Goal: Task Accomplishment & Management: Manage account settings

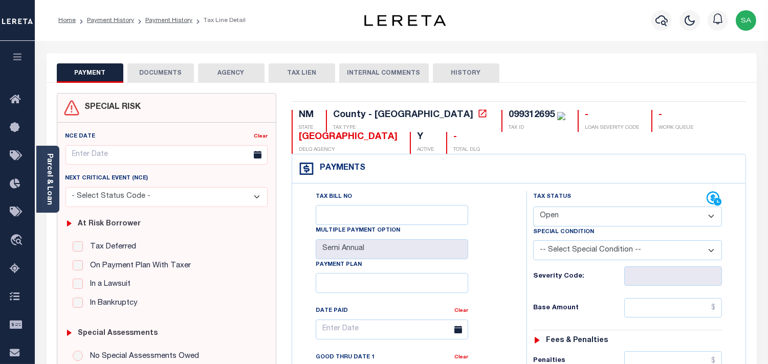
drag, startPoint x: 582, startPoint y: 216, endPoint x: 582, endPoint y: 224, distance: 8.2
click at [582, 217] on select "- Select Status Code - Open Due/Unpaid Paid Incomplete No Tax Due Internal Refu…" at bounding box center [627, 217] width 189 height 20
select select "NTX"
click at [533, 207] on select "- Select Status Code - Open Due/Unpaid Paid Incomplete No Tax Due Internal Refu…" at bounding box center [627, 217] width 189 height 20
type input "[DATE]"
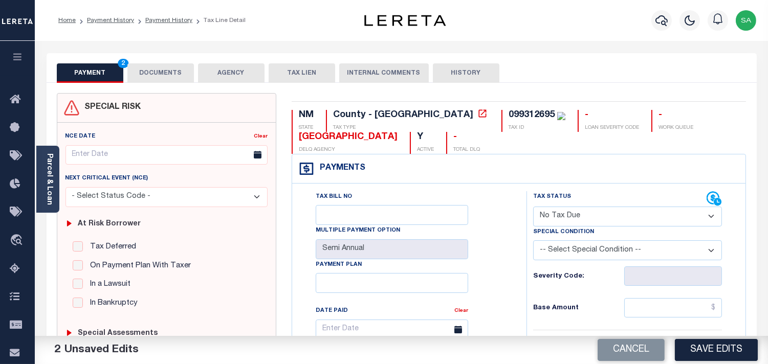
click at [567, 254] on select "-- Select Special Condition -- 3RD PARTY TAX LIEN AGENCY TAX LIEN (A.K.A Inside…" at bounding box center [627, 250] width 189 height 20
select select "7"
click at [567, 254] on select "-- Select Special Condition -- 3RD PARTY TAX LIEN AGENCY TAX LIEN (A.K.A Inside…" at bounding box center [627, 250] width 189 height 20
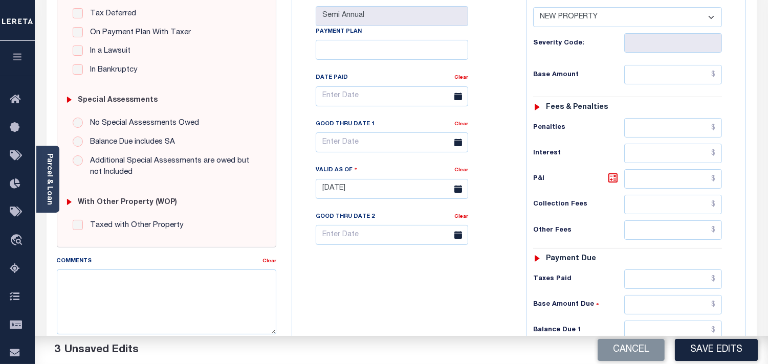
scroll to position [284, 0]
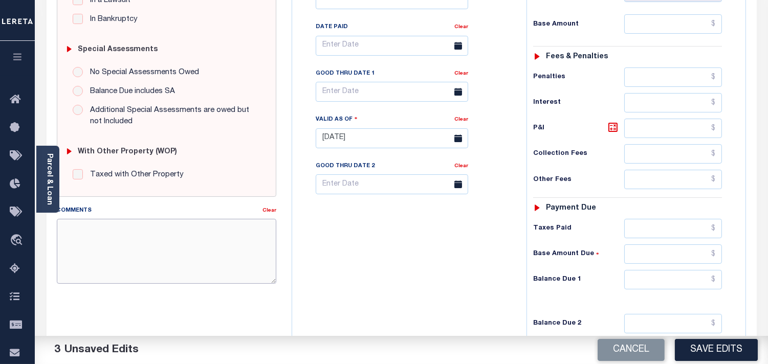
click at [182, 253] on textarea "Comments" at bounding box center [166, 251] width 219 height 64
paste textarea "Refer 2024 2/2 line for Document."
type textarea "Refer 2024 2/2 line for Document."
click at [686, 279] on input "text" at bounding box center [673, 279] width 98 height 19
type input "$0.00"
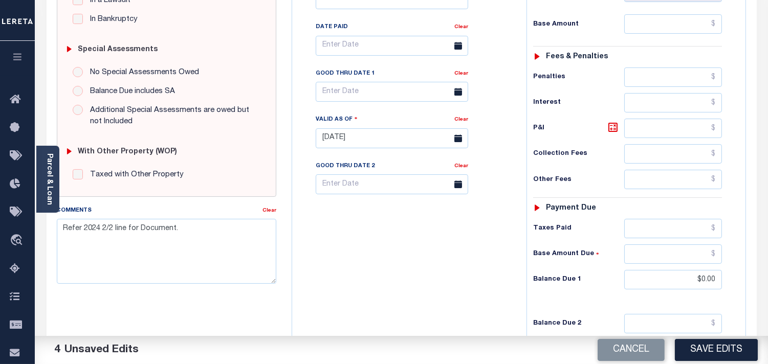
click at [458, 277] on div "Tax Bill No Multiple Payment Option Semi Annual Payment Plan Clear" at bounding box center [407, 133] width 224 height 452
click at [702, 348] on button "Save Edits" at bounding box center [716, 350] width 83 height 22
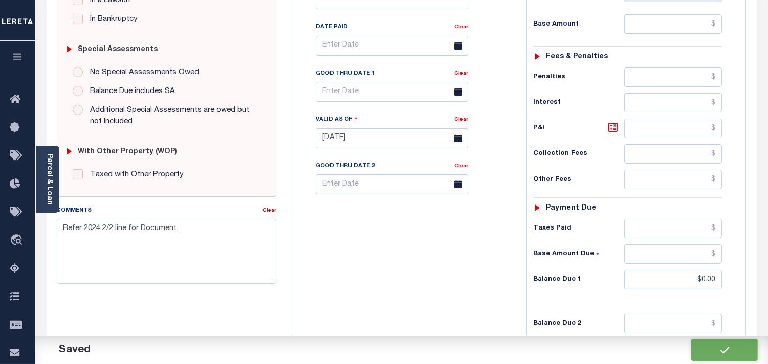
checkbox input "false"
type input "$0"
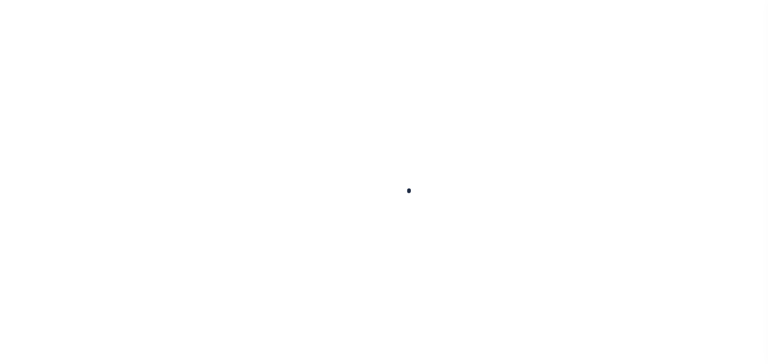
checkbox input "false"
type input "Semi Annual"
type input "01/22/2025"
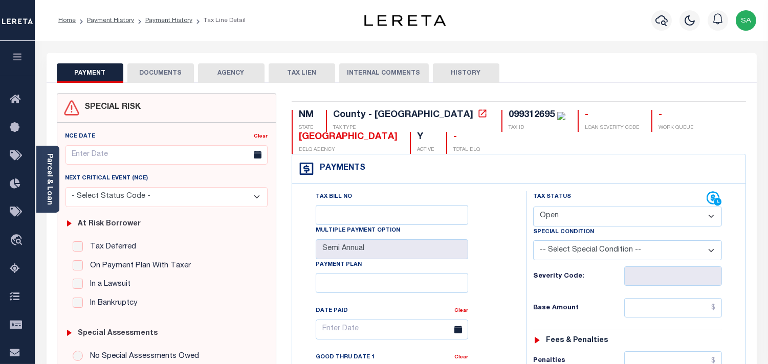
click at [564, 218] on select "- Select Status Code - Open Due/Unpaid Paid Incomplete No Tax Due Internal Refu…" at bounding box center [627, 217] width 189 height 20
select select "NTX"
click at [533, 207] on select "- Select Status Code - Open Due/Unpaid Paid Incomplete No Tax Due Internal Refu…" at bounding box center [627, 217] width 189 height 20
type input "[DATE]"
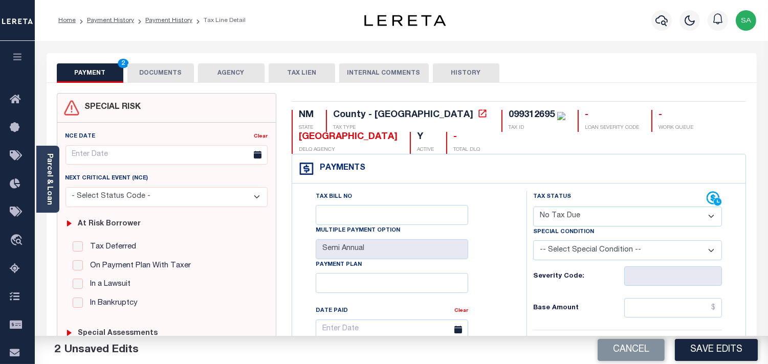
click at [558, 256] on select "-- Select Special Condition -- 3RD PARTY TAX LIEN AGENCY TAX LIEN (A.K.A Inside…" at bounding box center [627, 250] width 189 height 20
select select "7"
click at [558, 256] on select "-- Select Special Condition -- 3RD PARTY TAX LIEN AGENCY TAX LIEN (A.K.A Inside…" at bounding box center [627, 250] width 189 height 20
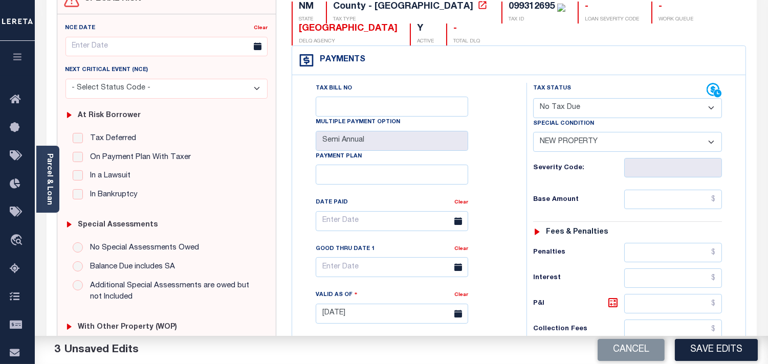
scroll to position [284, 0]
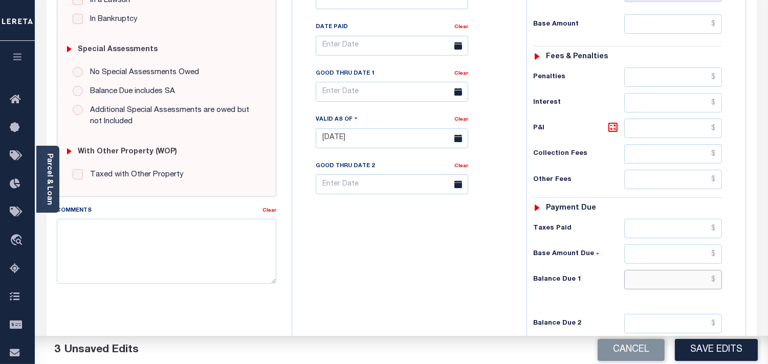
click at [676, 287] on input "text" at bounding box center [673, 279] width 98 height 19
type input "$0.00"
click at [180, 222] on textarea "Comments" at bounding box center [166, 251] width 219 height 64
paste textarea "Refer 2024 2/2 line for Document."
type textarea "Refer 2024 2/2 line for Document."
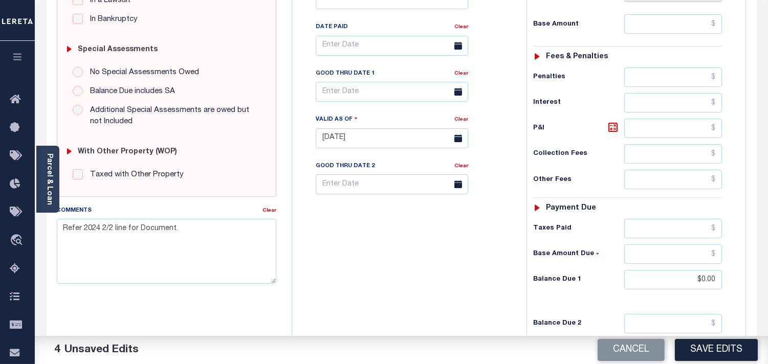
click at [452, 270] on div "Tax Bill No Multiple Payment Option Semi Annual Payment Plan Clear" at bounding box center [407, 133] width 224 height 452
click at [724, 358] on button "Save Edits" at bounding box center [716, 350] width 83 height 22
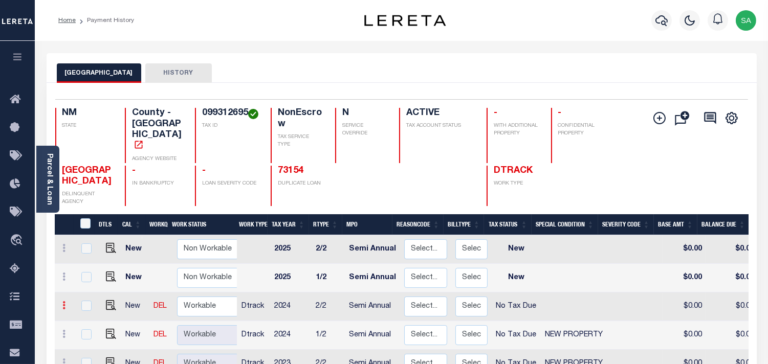
click at [63, 301] on icon at bounding box center [64, 305] width 3 height 8
click at [88, 335] on img at bounding box center [89, 340] width 10 height 11
select select "NTX"
type input "$0.00"
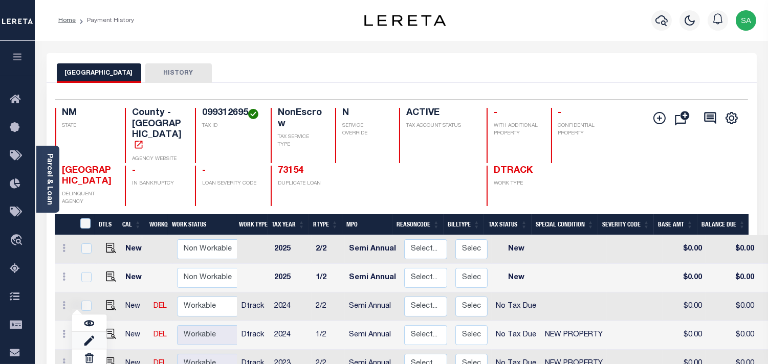
type input "[DATE]"
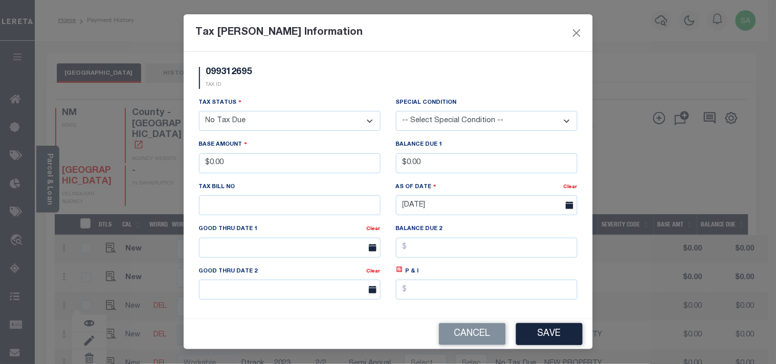
click at [448, 118] on select "-- Select Special Condition -- 3RD PARTY TAX LIEN AGENCY TAX LIEN (A.K.A Inside…" at bounding box center [487, 121] width 182 height 20
select select "7"
drag, startPoint x: 443, startPoint y: 122, endPoint x: 445, endPoint y: 132, distance: 10.4
click at [443, 122] on select "-- Select Special Condition -- 3RD PARTY TAX LIEN AGENCY TAX LIEN (A.K.A Inside…" at bounding box center [487, 121] width 182 height 20
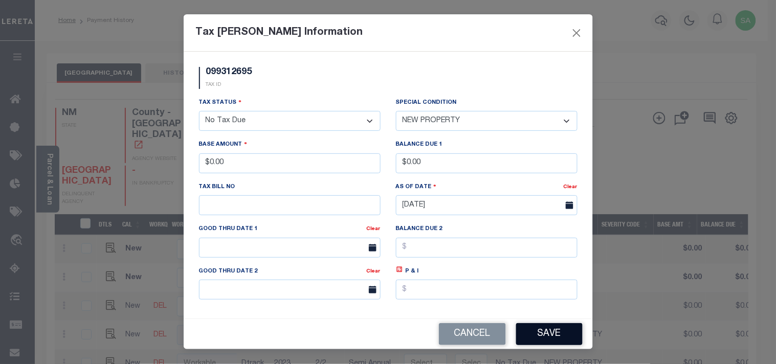
click at [549, 340] on button "Save" at bounding box center [549, 334] width 67 height 22
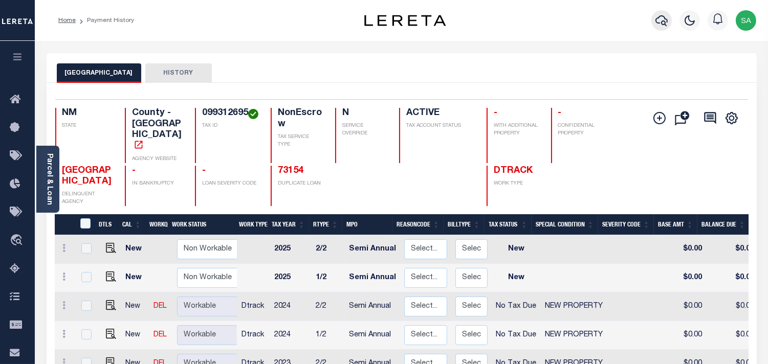
click at [660, 23] on icon "button" at bounding box center [661, 20] width 12 height 12
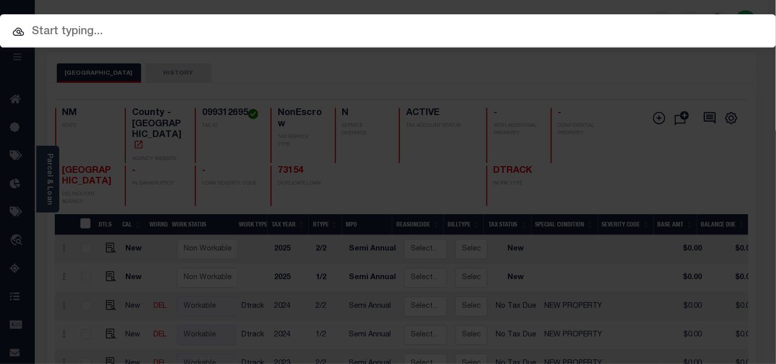
click at [600, 28] on input "text" at bounding box center [388, 32] width 776 height 18
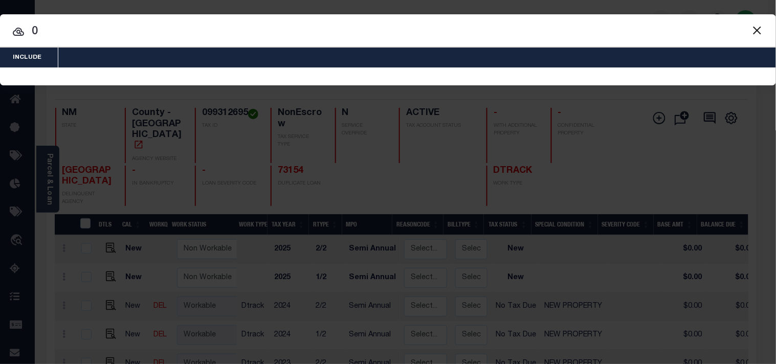
paste input "99312696"
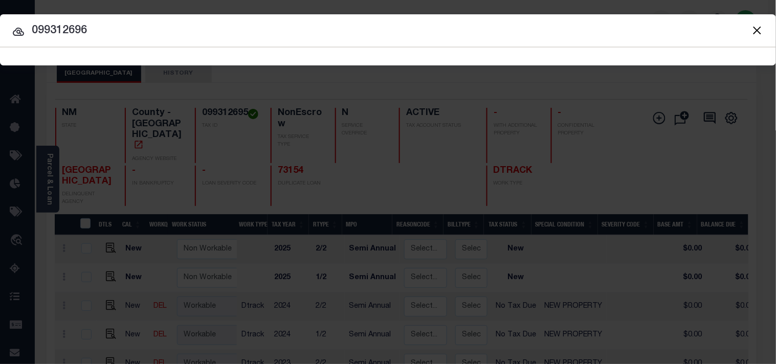
type input "099312696"
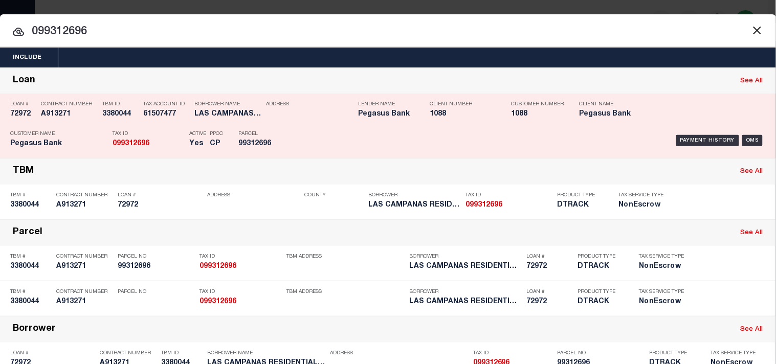
click at [234, 118] on h5 "LAS CAMPANAS RESIDENTIAL HOLDIN..." at bounding box center [227, 114] width 67 height 9
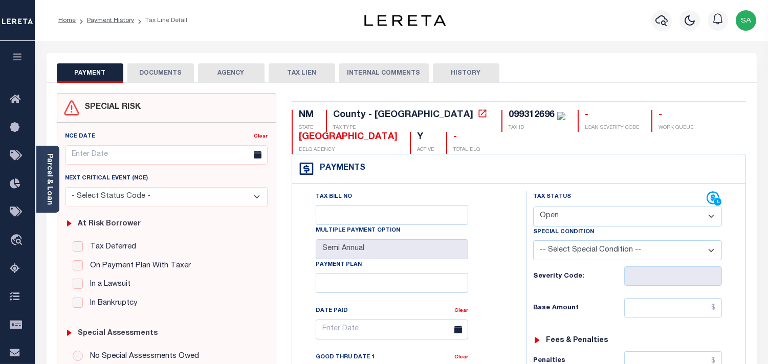
click at [575, 222] on select "- Select Status Code - Open Due/Unpaid Paid Incomplete No Tax Due Internal Refu…" at bounding box center [627, 217] width 189 height 20
select select "NTX"
type input "[DATE]"
click at [575, 222] on select "- Select Status Code - Open Due/Unpaid Paid Incomplete No Tax Due Internal Refu…" at bounding box center [627, 217] width 189 height 20
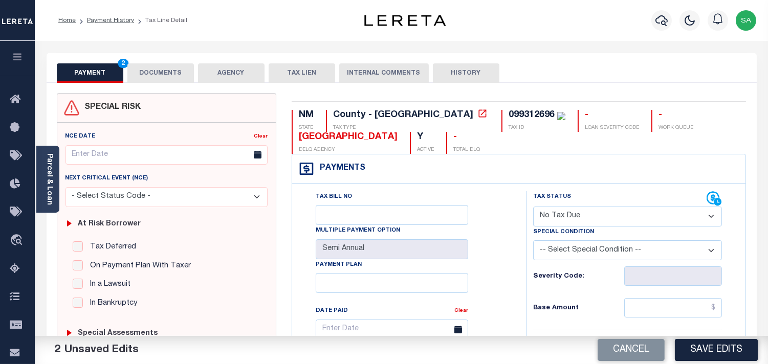
click at [574, 247] on select "-- Select Special Condition -- 3RD PARTY TAX LIEN AGENCY TAX LIEN (A.K.A Inside…" at bounding box center [627, 250] width 189 height 20
select select "7"
click at [574, 247] on select "-- Select Special Condition -- 3RD PARTY TAX LIEN AGENCY TAX LIEN (A.K.A Inside…" at bounding box center [627, 250] width 189 height 20
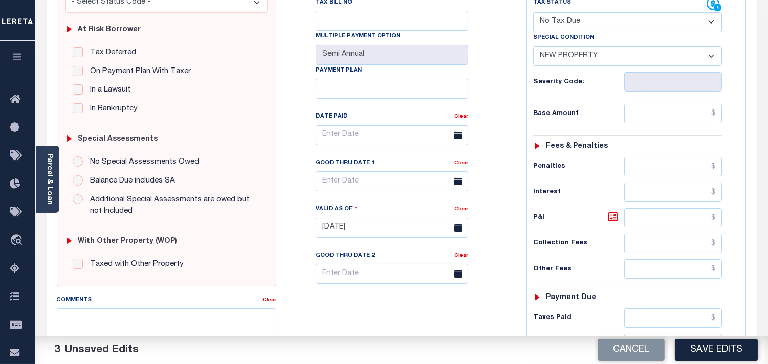
scroll to position [284, 0]
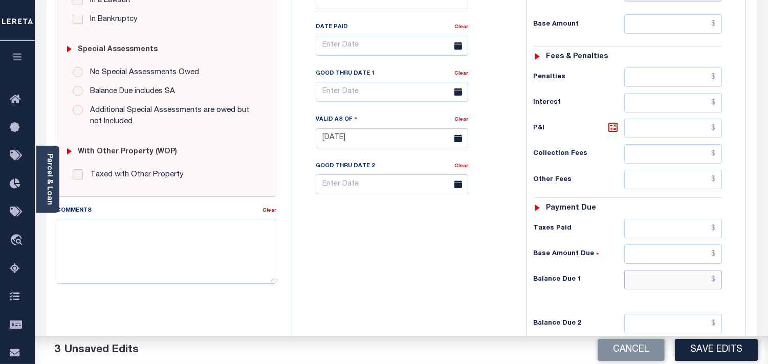
click at [698, 284] on input "text" at bounding box center [673, 279] width 98 height 19
type input "$0.00"
click at [432, 265] on div "Tax Bill No Multiple Payment Option Semi Annual Payment Plan Clear" at bounding box center [407, 133] width 224 height 452
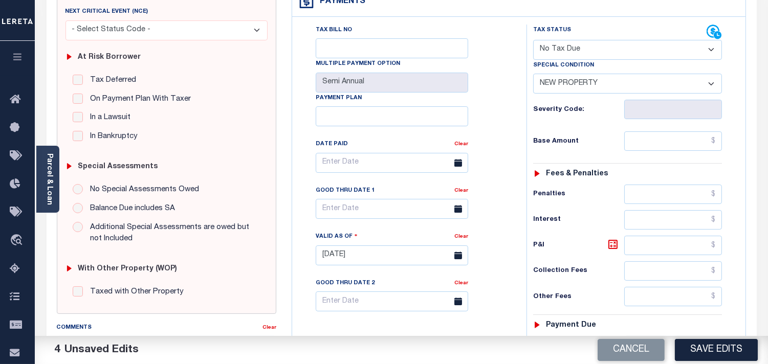
scroll to position [0, 0]
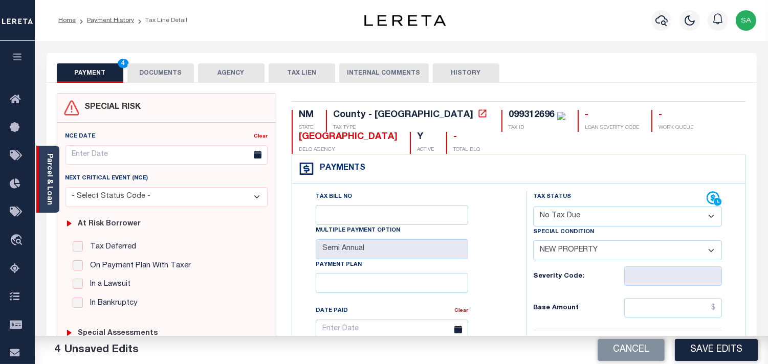
click at [51, 198] on link "Parcel & Loan" at bounding box center [49, 179] width 7 height 52
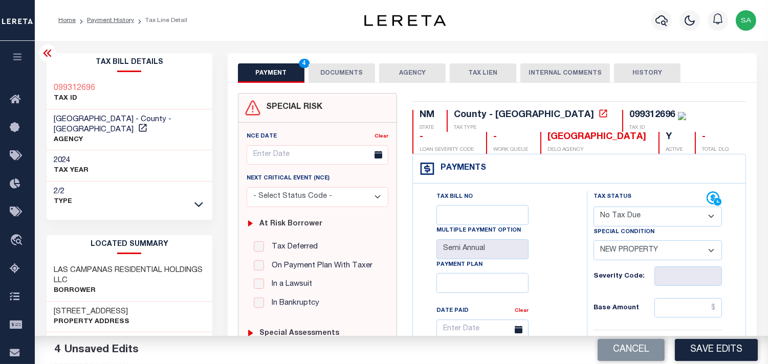
click at [338, 73] on button "DOCUMENTS" at bounding box center [341, 72] width 67 height 19
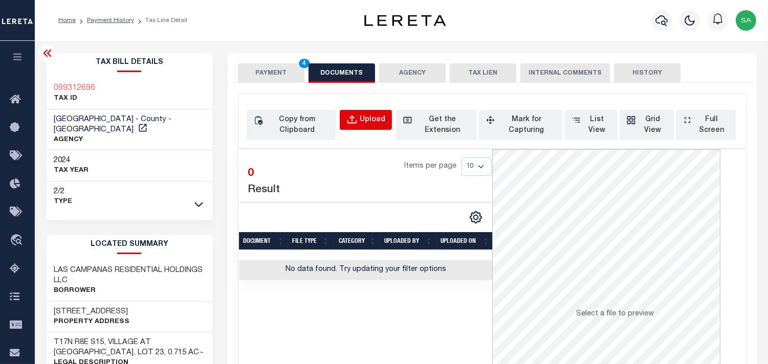
click at [365, 118] on div "Upload" at bounding box center [373, 120] width 26 height 11
select select "POP"
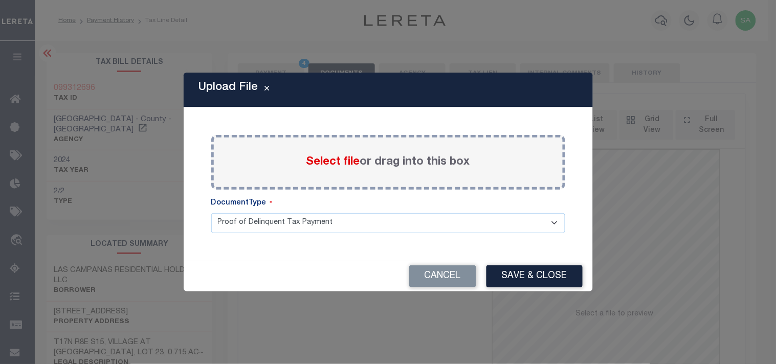
click at [316, 166] on span "Select file" at bounding box center [333, 162] width 54 height 11
click at [0, 0] on input "Select file or drag into this box" at bounding box center [0, 0] width 0 height 0
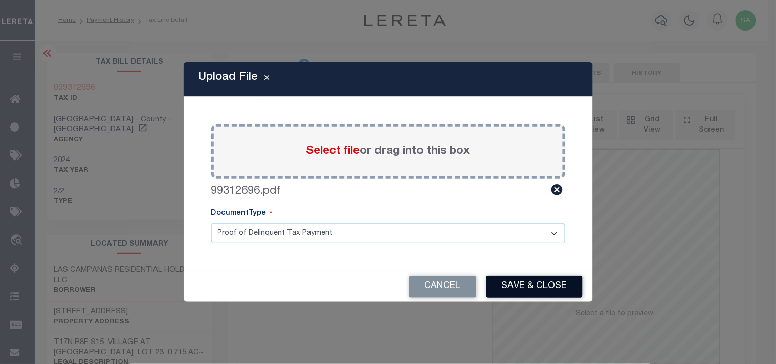
click at [513, 281] on button "Save & Close" at bounding box center [535, 287] width 96 height 22
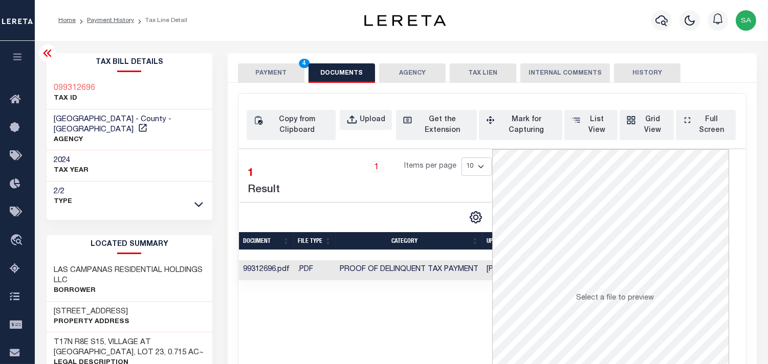
click at [319, 72] on button "DOCUMENTS" at bounding box center [341, 72] width 67 height 19
click at [278, 78] on button "PAYMENT 4" at bounding box center [271, 72] width 67 height 19
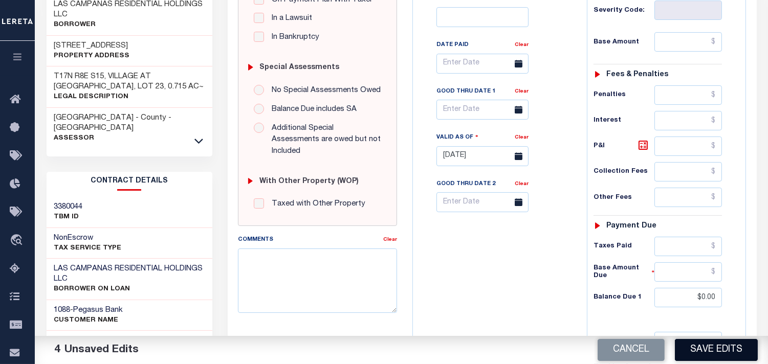
scroll to position [409, 0]
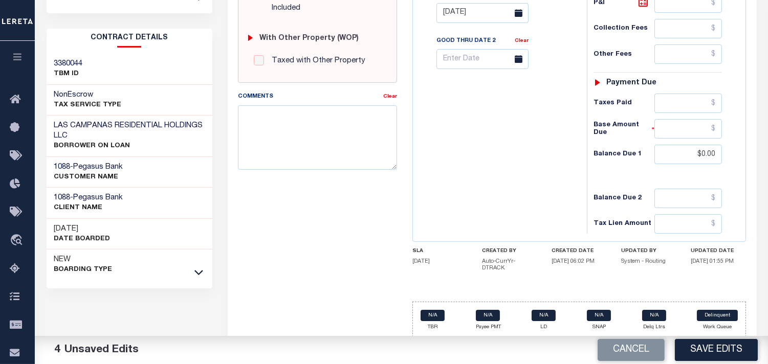
click at [705, 350] on button "Save Edits" at bounding box center [716, 350] width 83 height 22
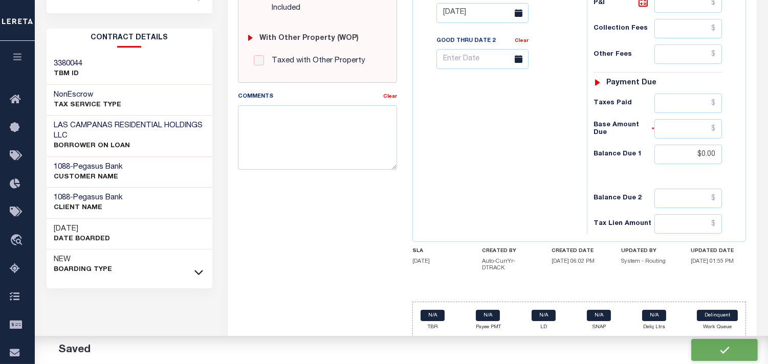
checkbox input "false"
type input "$0"
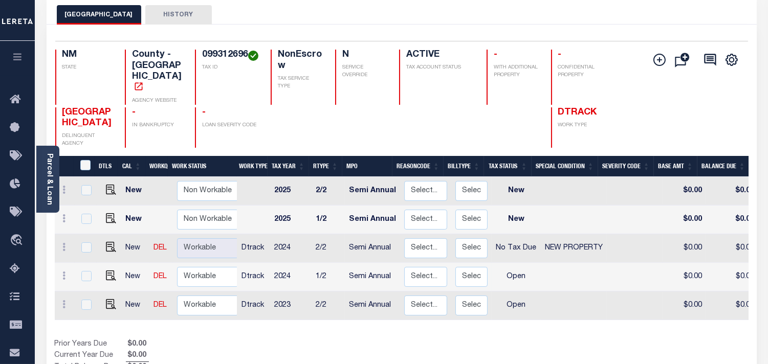
scroll to position [114, 0]
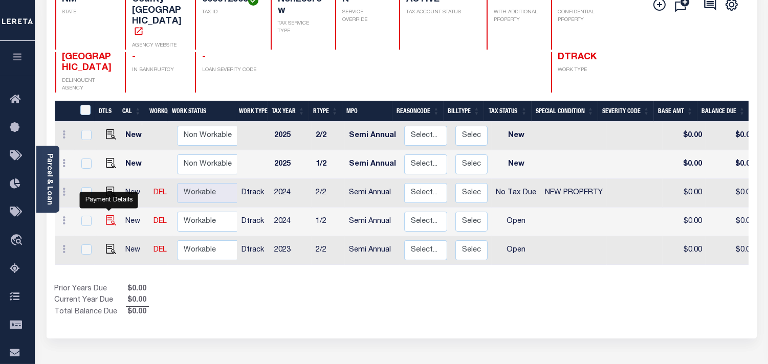
click at [108, 215] on img "" at bounding box center [111, 220] width 10 height 10
checkbox input "true"
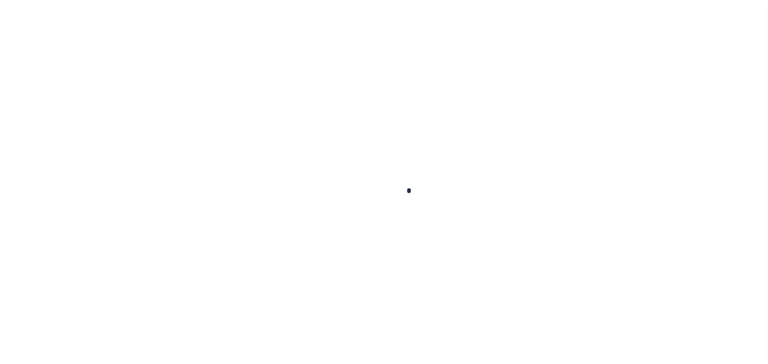
checkbox input "false"
type input "Semi Annual"
type input "[DATE]"
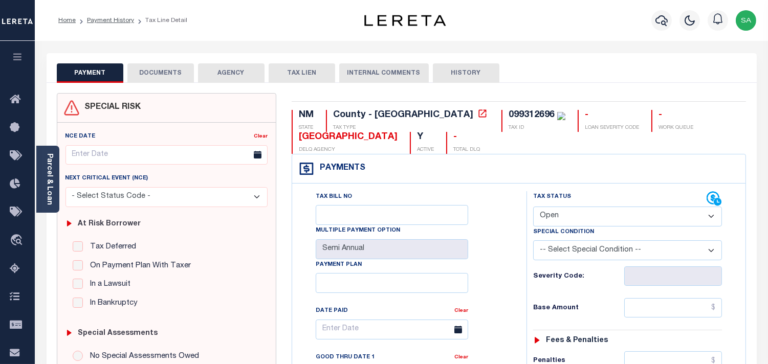
click at [566, 222] on select "- Select Status Code - Open Due/Unpaid Paid Incomplete No Tax Due Internal Refu…" at bounding box center [627, 217] width 189 height 20
select select "NTX"
click at [533, 207] on select "- Select Status Code - Open Due/Unpaid Paid Incomplete No Tax Due Internal Refu…" at bounding box center [627, 217] width 189 height 20
type input "[DATE]"
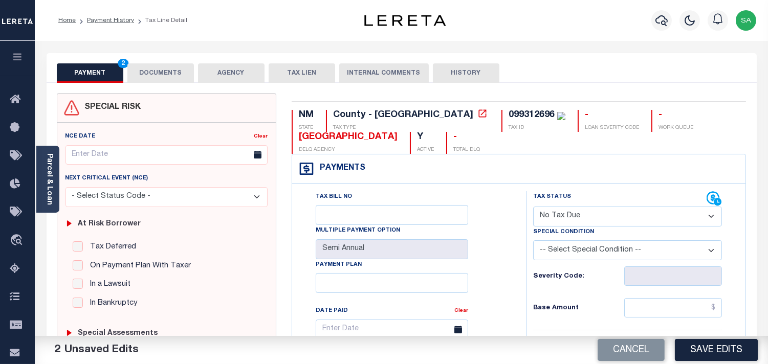
drag, startPoint x: 568, startPoint y: 256, endPoint x: 567, endPoint y: 261, distance: 5.3
click at [568, 256] on select "-- Select Special Condition -- 3RD PARTY TAX LIEN AGENCY TAX LIEN (A.K.A Inside…" at bounding box center [627, 250] width 189 height 20
click at [533, 241] on select "-- Select Special Condition -- 3RD PARTY TAX LIEN AGENCY TAX LIEN (A.K.A Inside…" at bounding box center [627, 250] width 189 height 20
click at [566, 253] on select "-- Select Special Condition -- 3RD PARTY TAX LIEN AGENCY TAX LIEN (A.K.A Inside…" at bounding box center [627, 250] width 189 height 20
select select "7"
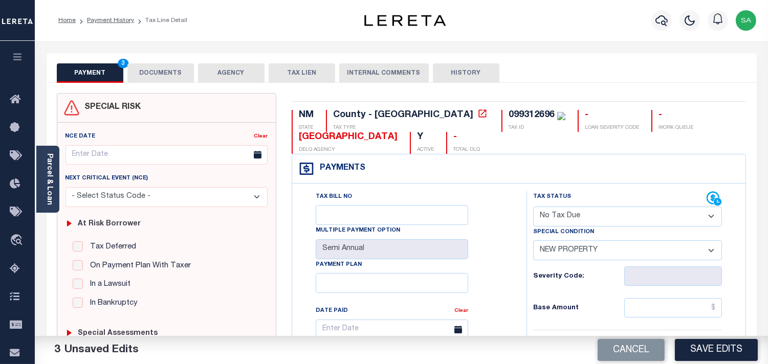
click at [533, 241] on select "-- Select Special Condition -- 3RD PARTY TAX LIEN AGENCY TAX LIEN (A.K.A Inside…" at bounding box center [627, 250] width 189 height 20
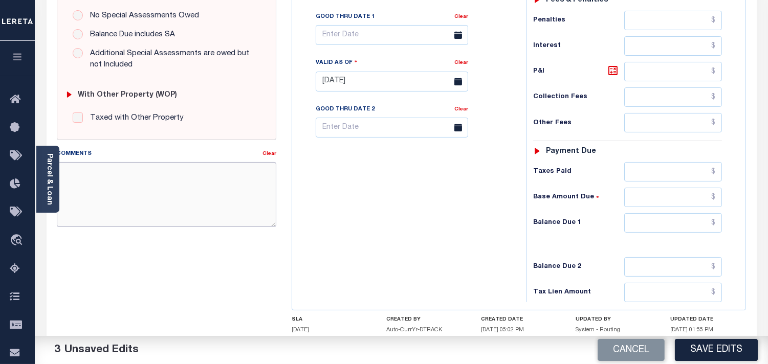
click at [175, 210] on textarea "Comments" at bounding box center [166, 194] width 219 height 64
paste textarea "Refer 2024 2/2 line for Document."
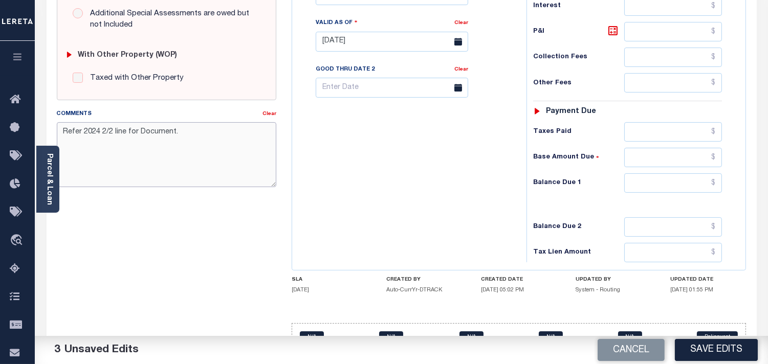
scroll to position [412, 0]
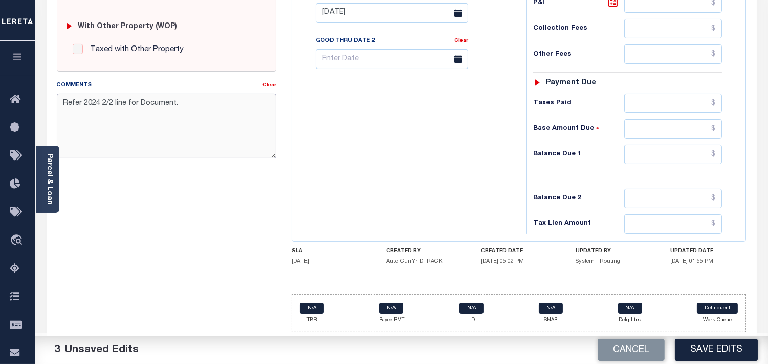
type textarea "Refer 2024 2/2 line for Document."
click at [667, 156] on input "text" at bounding box center [673, 154] width 98 height 19
type input "$0.00"
click at [503, 160] on div "Tax Bill No Multiple Payment Option Semi Annual Payment Plan Clear" at bounding box center [407, 8] width 224 height 452
click at [699, 354] on button "Save Edits" at bounding box center [716, 350] width 83 height 22
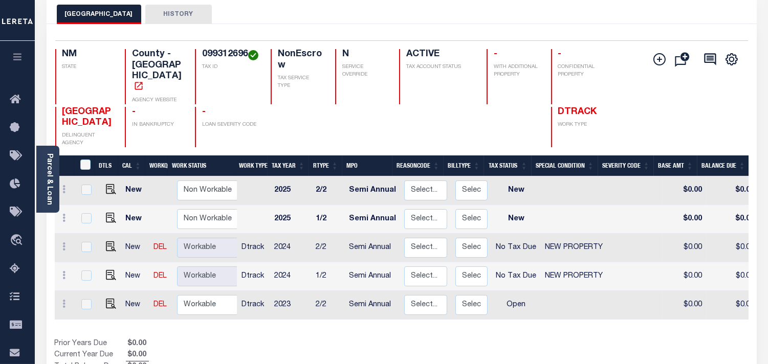
scroll to position [114, 0]
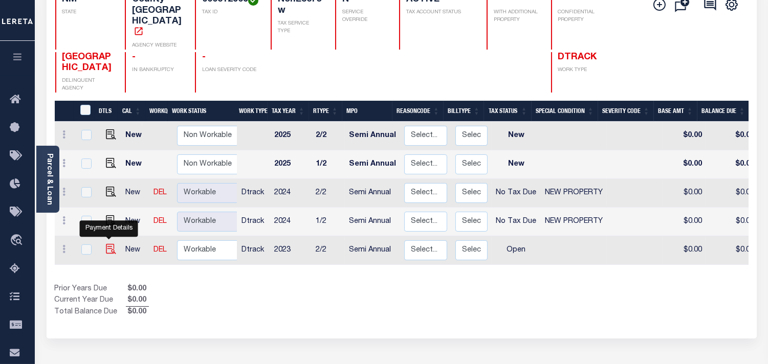
click at [106, 244] on img "" at bounding box center [111, 249] width 10 height 10
checkbox input "true"
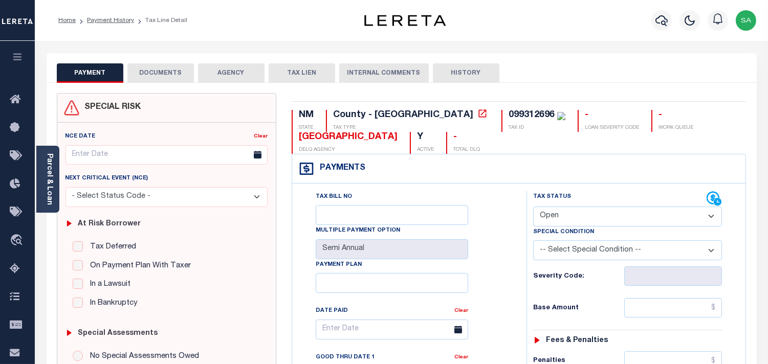
click at [554, 216] on select "- Select Status Code - Open Due/Unpaid Paid Incomplete No Tax Due Internal Refu…" at bounding box center [627, 217] width 189 height 20
select select "NTX"
type input "[DATE]"
click at [555, 216] on select "- Select Status Code - Open Due/Unpaid Paid Incomplete No Tax Due Internal Refu…" at bounding box center [627, 217] width 189 height 20
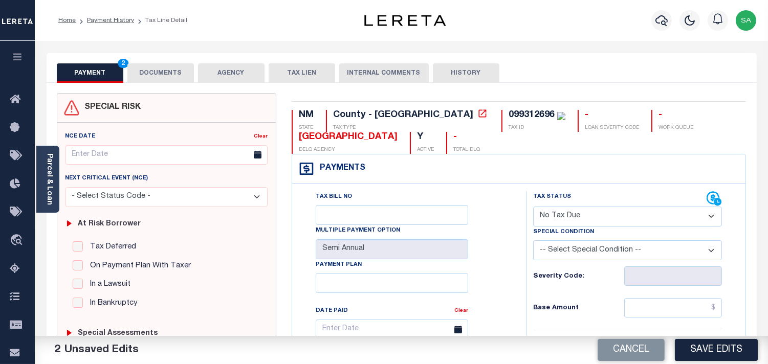
click at [559, 257] on select "-- Select Special Condition -- 3RD PARTY TAX LIEN AGENCY TAX LIEN (A.K.A Inside…" at bounding box center [627, 250] width 189 height 20
select select "7"
click at [559, 257] on select "-- Select Special Condition -- 3RD PARTY TAX LIEN AGENCY TAX LIEN (A.K.A Inside…" at bounding box center [627, 250] width 189 height 20
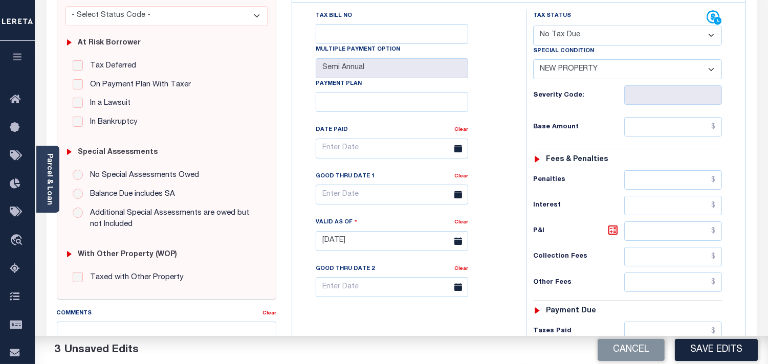
scroll to position [284, 0]
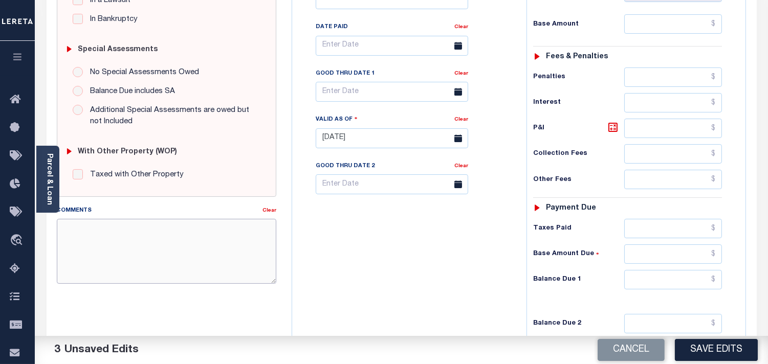
click at [181, 258] on textarea "Comments" at bounding box center [166, 251] width 219 height 64
paste textarea "Refer 2024 2/2 line for Document."
type textarea "Refer 2024 2/2 line for Document."
drag, startPoint x: 714, startPoint y: 280, endPoint x: 568, endPoint y: 267, distance: 146.4
click at [714, 280] on input "text" at bounding box center [673, 279] width 98 height 19
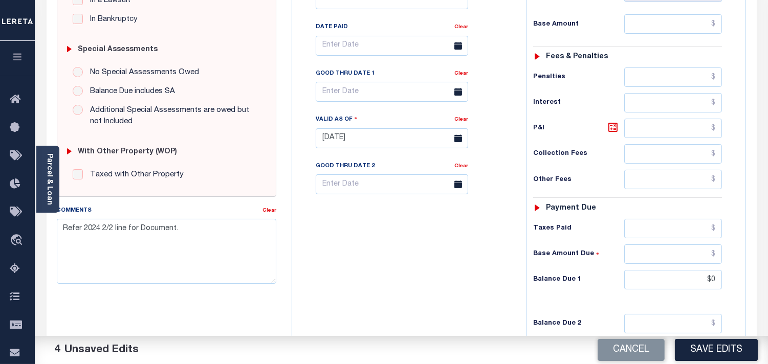
type input "$0.00"
drag, startPoint x: 403, startPoint y: 261, endPoint x: 458, endPoint y: 288, distance: 61.6
click at [405, 261] on div "Tax Bill No Multiple Payment Option Semi Annual Payment Plan Clear" at bounding box center [407, 133] width 224 height 452
click at [703, 350] on button "Save Edits" at bounding box center [716, 350] width 83 height 22
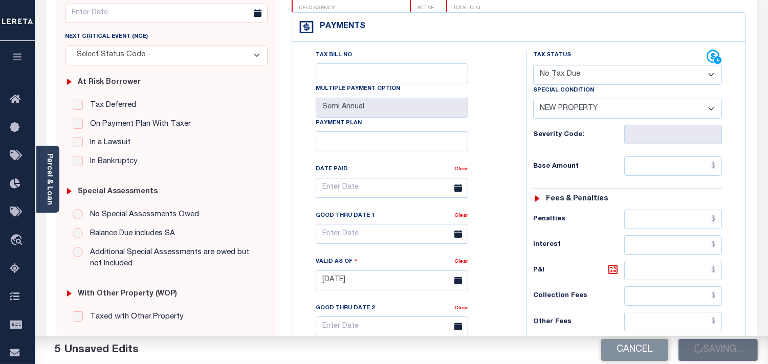
scroll to position [57, 0]
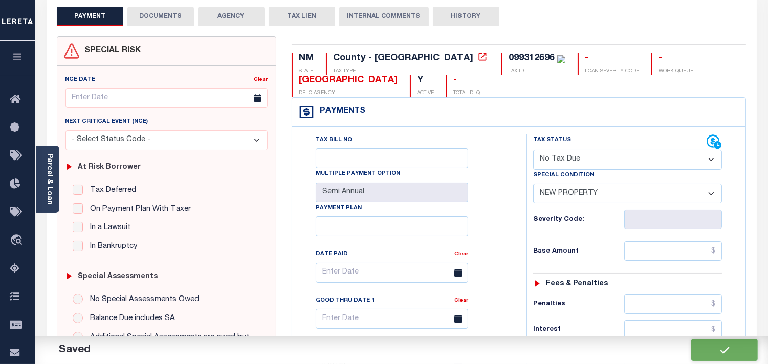
checkbox input "false"
type input "$0"
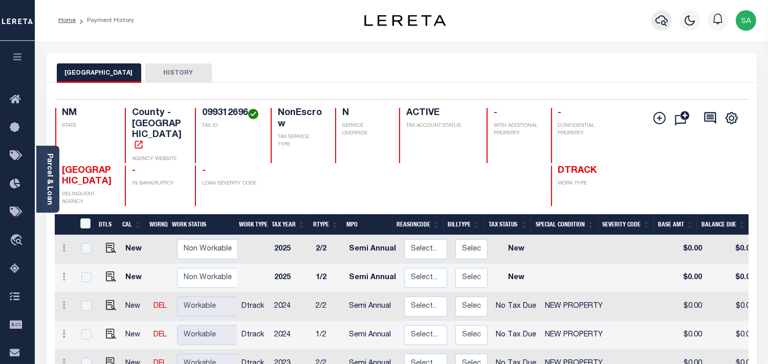
click at [661, 23] on icon "button" at bounding box center [661, 20] width 12 height 11
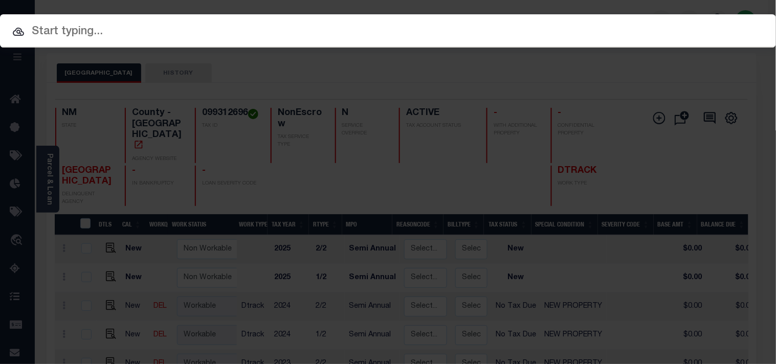
click at [610, 28] on input "text" at bounding box center [388, 32] width 776 height 18
paste input "99312697"
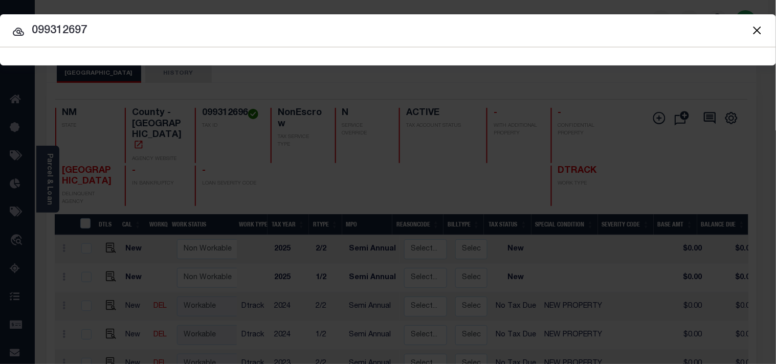
type input "099312697"
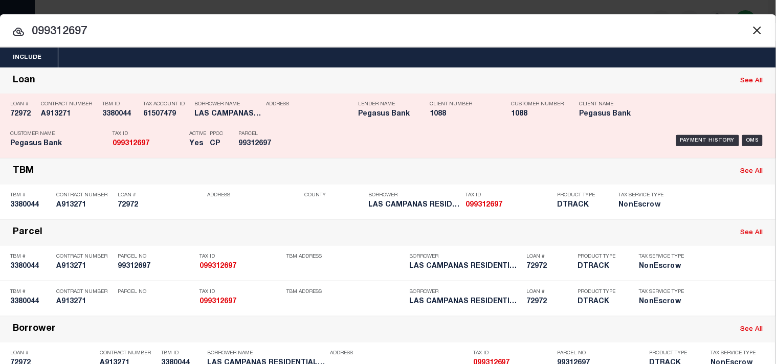
click at [191, 124] on div "Borrower Name LAS CAMPANAS RESIDENTIAL HOLDIN..." at bounding box center [223, 111] width 72 height 30
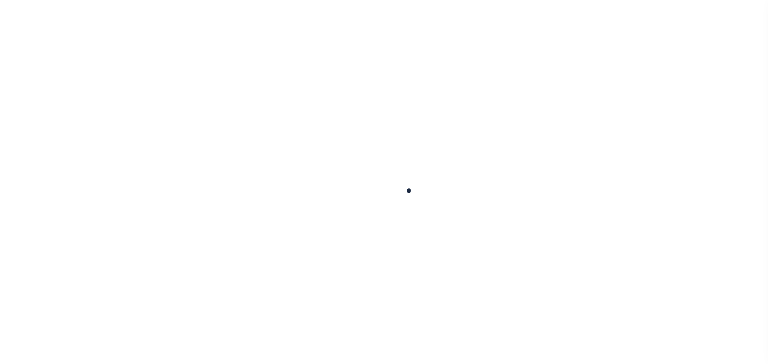
checkbox input "false"
type input "Semi Annual"
type input "05/11/2025"
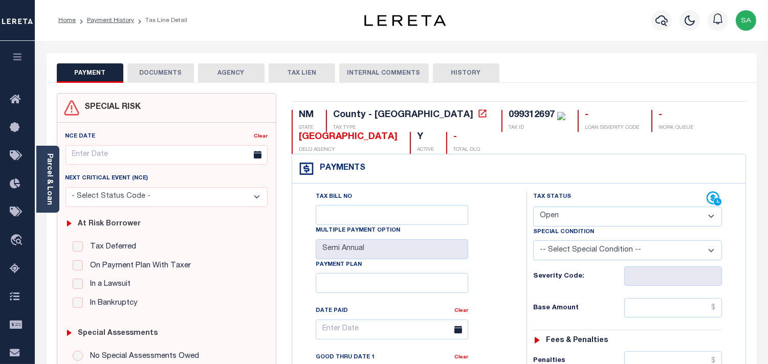
click at [569, 212] on select "- Select Status Code - Open Due/Unpaid Paid Incomplete No Tax Due Internal Refu…" at bounding box center [627, 217] width 189 height 20
select select "NTX"
type input "[DATE]"
click at [569, 212] on select "- Select Status Code - Open Due/Unpaid Paid Incomplete No Tax Due Internal Refu…" at bounding box center [627, 217] width 189 height 20
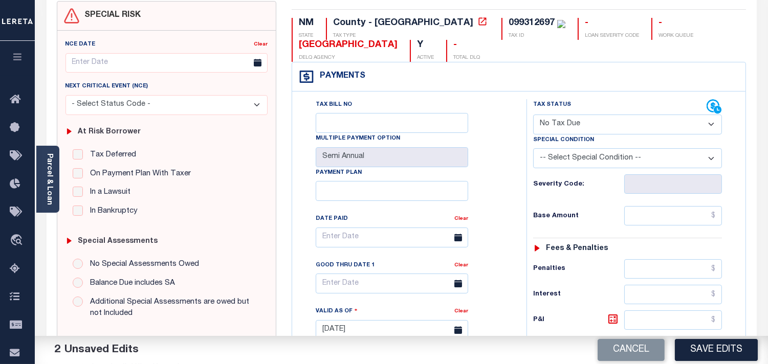
scroll to position [114, 0]
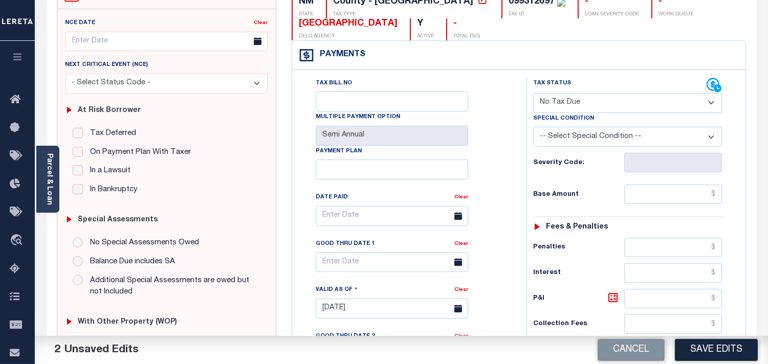
click at [575, 132] on select "-- Select Special Condition -- 3RD PARTY TAX LIEN AGENCY TAX LIEN (A.K.A Inside…" at bounding box center [627, 137] width 189 height 20
select select "7"
click at [533, 127] on select "-- Select Special Condition -- 3RD PARTY TAX LIEN AGENCY TAX LIEN (A.K.A Inside…" at bounding box center [627, 137] width 189 height 20
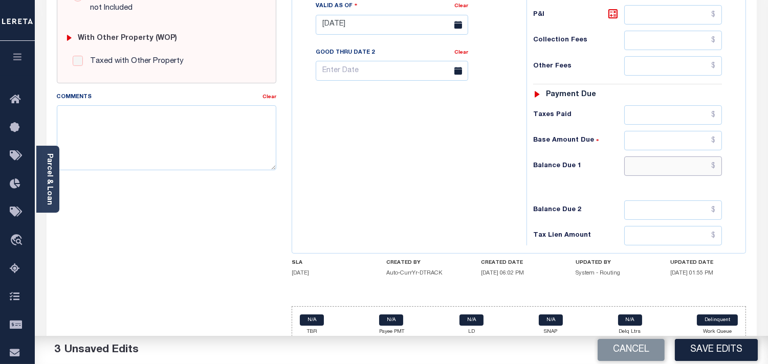
click at [693, 169] on input "text" at bounding box center [673, 166] width 98 height 19
type input "$0.00"
click at [457, 175] on div "Tax Bill No Multiple Payment Option Semi Annual Payment Plan Clear" at bounding box center [407, 20] width 224 height 452
click at [186, 139] on textarea "Comments" at bounding box center [166, 137] width 219 height 64
paste textarea "Refer 2024 2/2 line for Document."
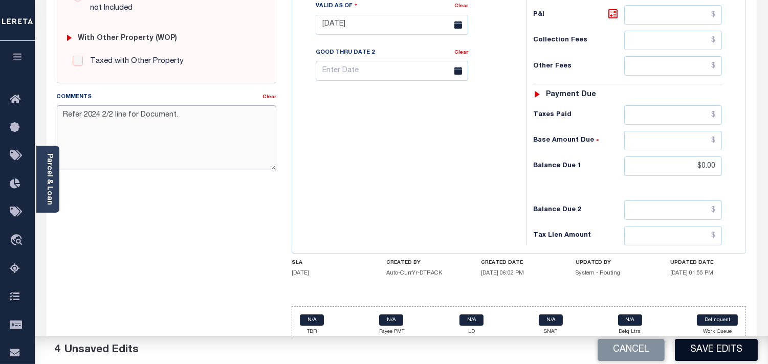
type textarea "Refer 2024 2/2 line for Document."
click at [698, 357] on button "Save Edits" at bounding box center [716, 350] width 83 height 22
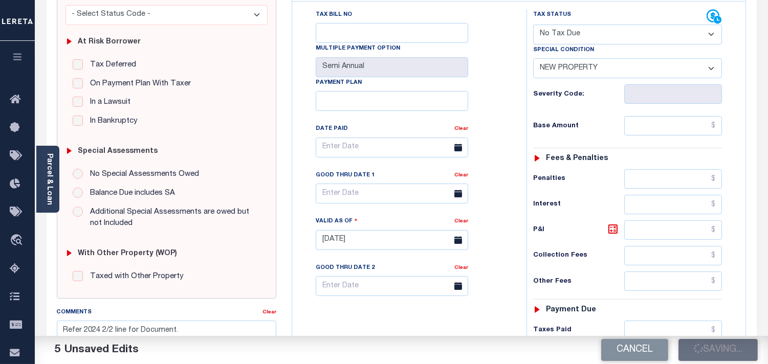
scroll to position [114, 0]
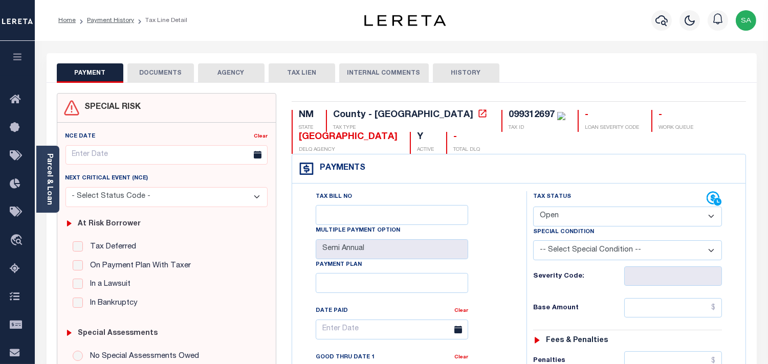
click at [575, 216] on select "- Select Status Code - Open Due/Unpaid Paid Incomplete No Tax Due Internal Refu…" at bounding box center [627, 217] width 189 height 20
select select "NTX"
type input "[DATE]"
click at [575, 216] on select "- Select Status Code - Open Due/Unpaid Paid Incomplete No Tax Due Internal Refu…" at bounding box center [627, 217] width 189 height 20
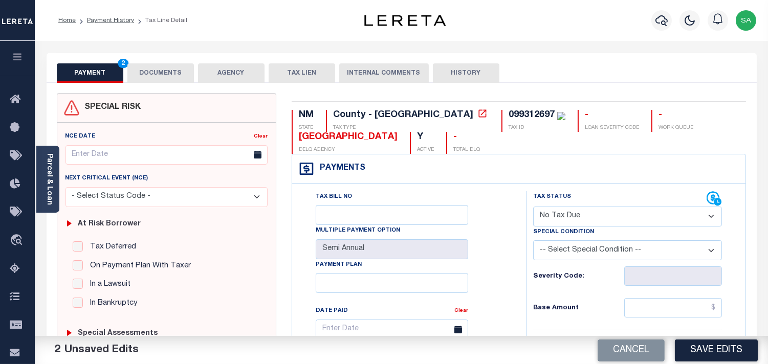
click at [564, 250] on select "-- Select Special Condition -- 3RD PARTY TAX LIEN AGENCY TAX LIEN (A.K.A Inside…" at bounding box center [627, 250] width 189 height 20
select select "7"
click at [564, 250] on select "-- Select Special Condition -- 3RD PARTY TAX LIEN AGENCY TAX LIEN (A.K.A Inside…" at bounding box center [627, 250] width 189 height 20
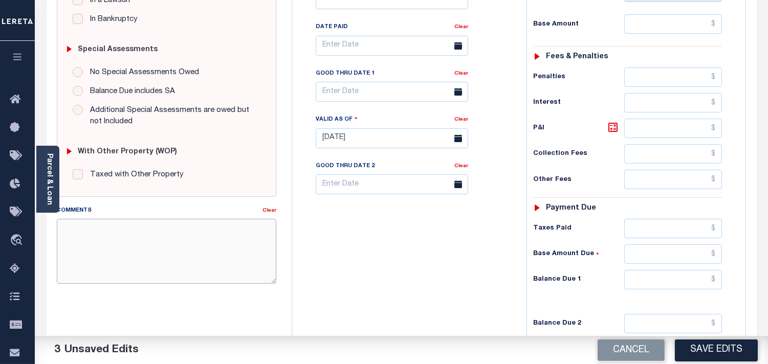
click at [215, 254] on textarea "Comments" at bounding box center [166, 251] width 219 height 64
paste textarea "Refer 2024 2/2 line for Document."
type textarea "Refer 2024 2/2 line for Document."
click at [674, 280] on input "text" at bounding box center [673, 279] width 98 height 19
type input "$0.00"
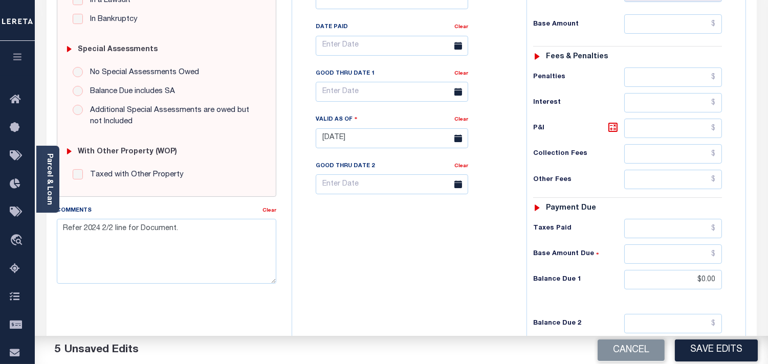
drag, startPoint x: 526, startPoint y: 283, endPoint x: 656, endPoint y: 345, distance: 143.7
click at [526, 284] on div "Tax Status Status - Select Status Code -" at bounding box center [630, 133] width 209 height 452
click at [724, 348] on button "Save Edits" at bounding box center [716, 350] width 83 height 22
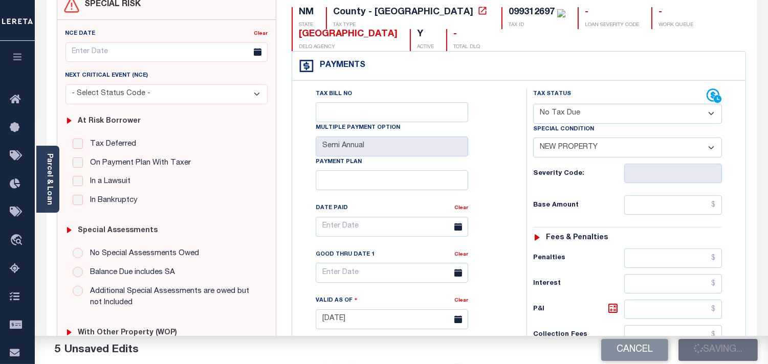
scroll to position [0, 0]
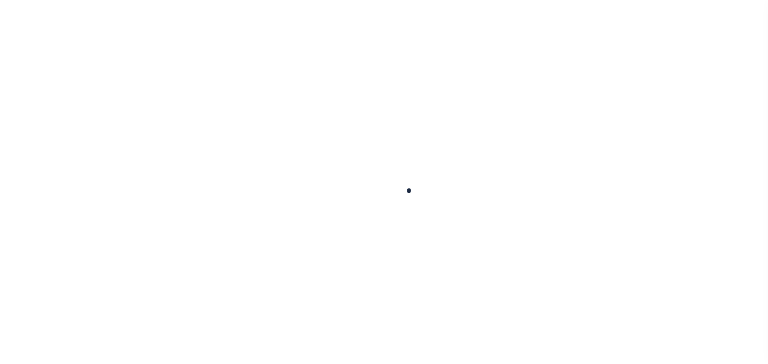
checkbox input "false"
type input "Semi Annual"
type input "[DATE]"
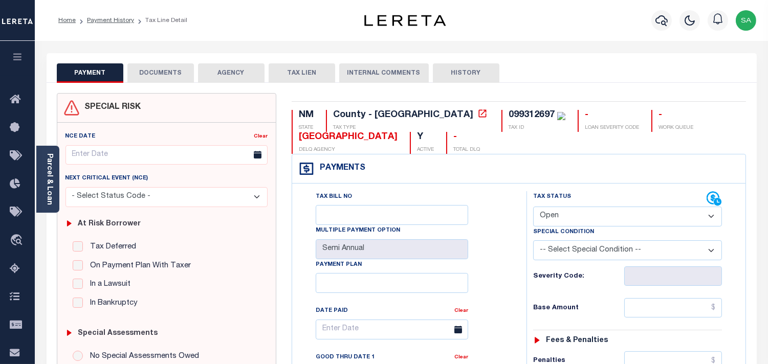
click at [556, 212] on select "- Select Status Code - Open Due/Unpaid Paid Incomplete No Tax Due Internal Refu…" at bounding box center [627, 217] width 189 height 20
select select "NTX"
type input "[DATE]"
click at [556, 212] on select "- Select Status Code - Open Due/Unpaid Paid Incomplete No Tax Due Internal Refu…" at bounding box center [627, 217] width 189 height 20
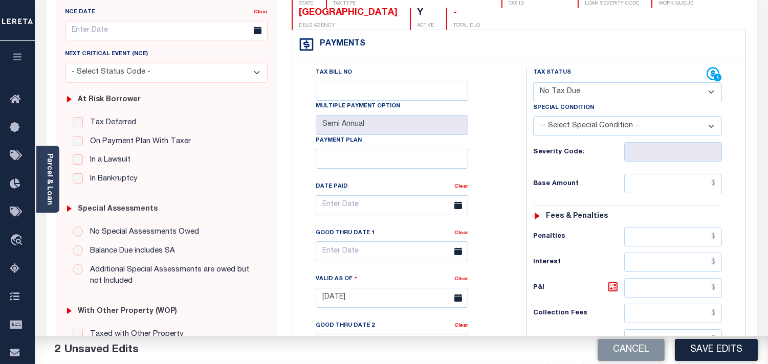
scroll to position [227, 0]
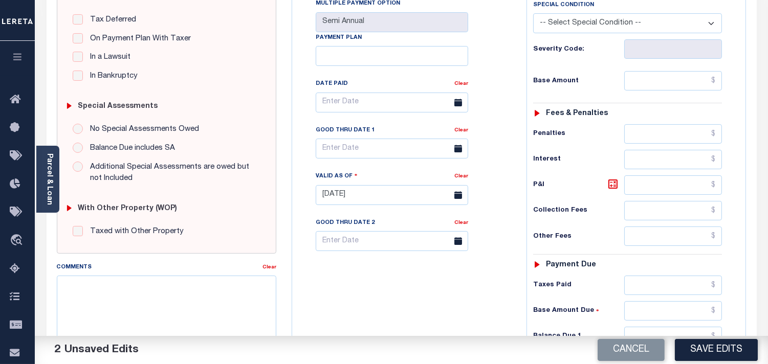
click at [570, 32] on select "-- Select Special Condition -- 3RD PARTY TAX LIEN AGENCY TAX LIEN (A.K.A Inside…" at bounding box center [627, 23] width 189 height 20
select select "7"
click at [570, 30] on select "-- Select Special Condition -- 3RD PARTY TAX LIEN AGENCY TAX LIEN (A.K.A Inside…" at bounding box center [627, 23] width 189 height 20
click at [159, 292] on textarea "Comments" at bounding box center [166, 308] width 219 height 64
paste textarea "Refer 2024 2/2 line for Document."
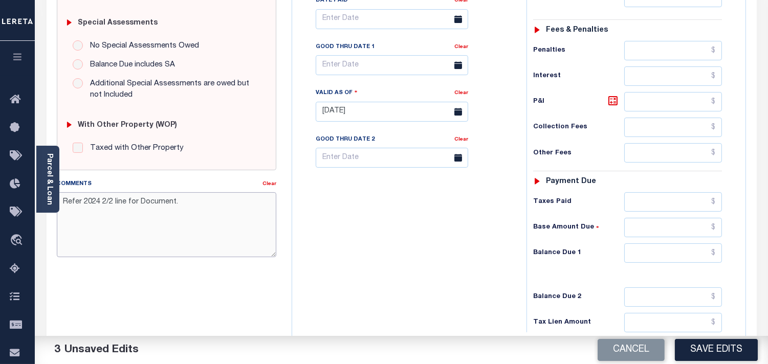
scroll to position [397, 0]
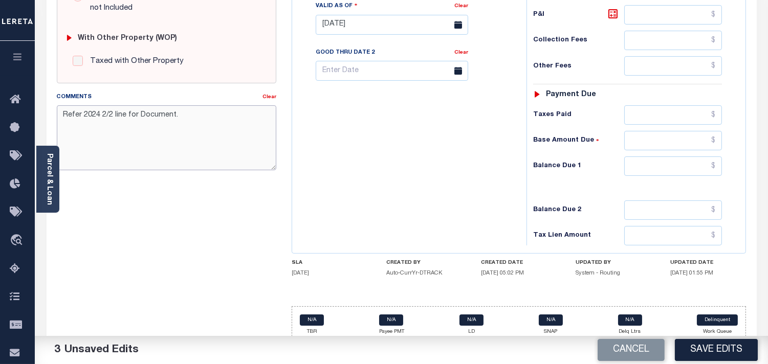
type textarea "Refer 2024 2/2 line for Document."
drag, startPoint x: 665, startPoint y: 169, endPoint x: 533, endPoint y: 173, distance: 132.5
click at [666, 169] on input "text" at bounding box center [673, 166] width 98 height 19
type input "$0.00"
drag, startPoint x: 455, startPoint y: 182, endPoint x: 582, endPoint y: 269, distance: 153.4
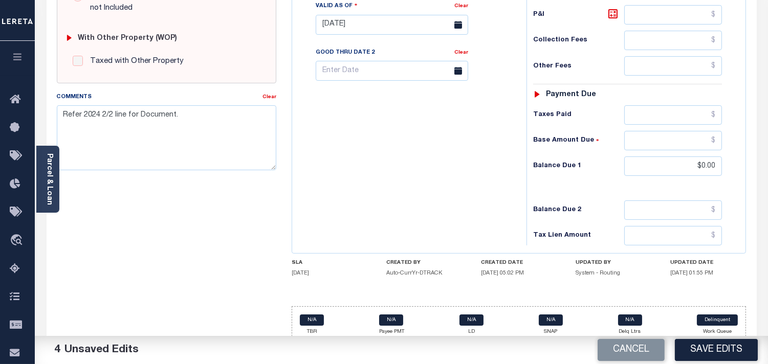
click at [455, 185] on div "Tax Bill No Multiple Payment Option Semi Annual Payment Plan Clear" at bounding box center [407, 20] width 224 height 452
click at [725, 346] on button "Save Edits" at bounding box center [716, 350] width 83 height 22
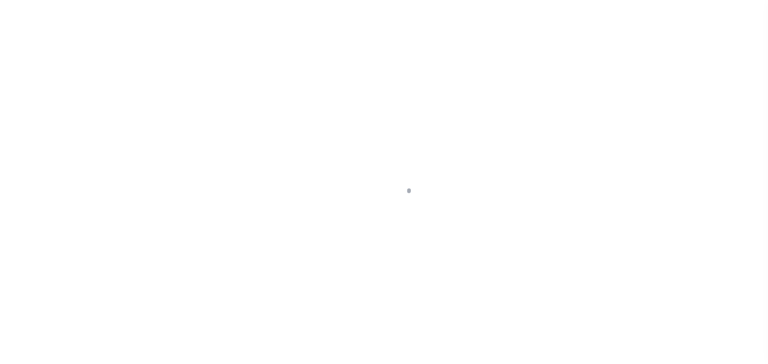
select select "NTX"
select select "7"
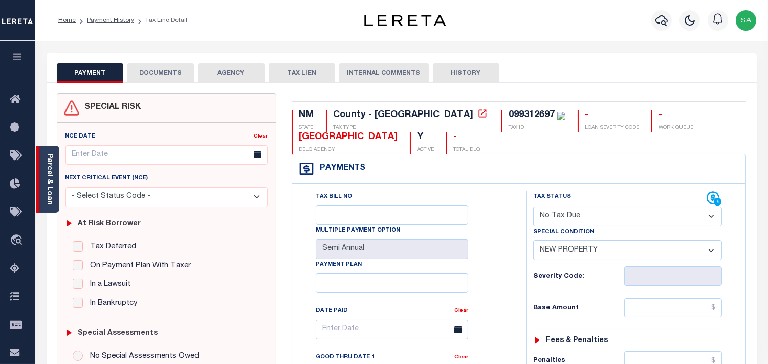
click at [46, 191] on link "Parcel & Loan" at bounding box center [49, 179] width 7 height 52
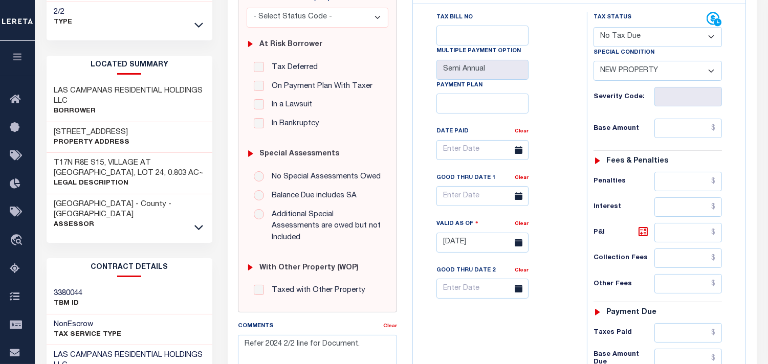
scroll to position [227, 0]
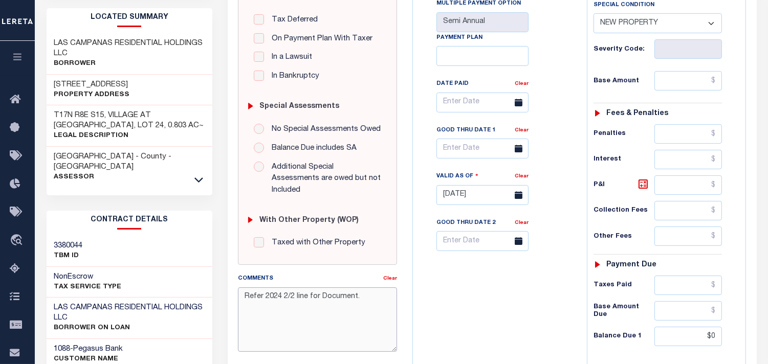
drag, startPoint x: 363, startPoint y: 288, endPoint x: 201, endPoint y: 297, distance: 162.9
click at [201, 297] on div "Parcel & Loan Tax Bill Details 099312697 TAX ID AGENCY 2024 TAX YEAR [DATE] 2/2" at bounding box center [401, 184] width 725 height 740
drag, startPoint x: 474, startPoint y: 298, endPoint x: 452, endPoint y: 262, distance: 42.0
click at [474, 298] on div "Tax Bill No Multiple Payment Option Semi Annual Payment Plan Clear" at bounding box center [497, 190] width 164 height 452
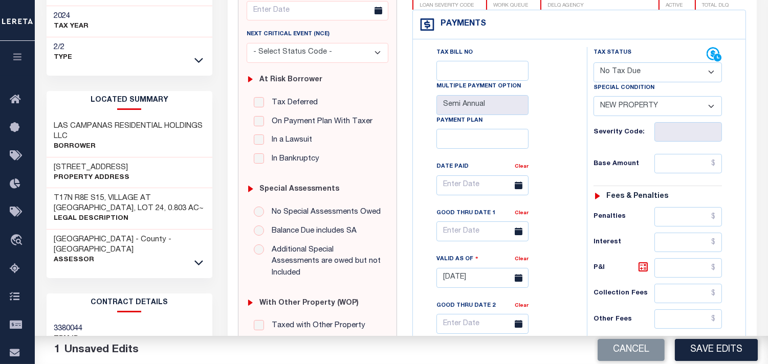
scroll to position [0, 0]
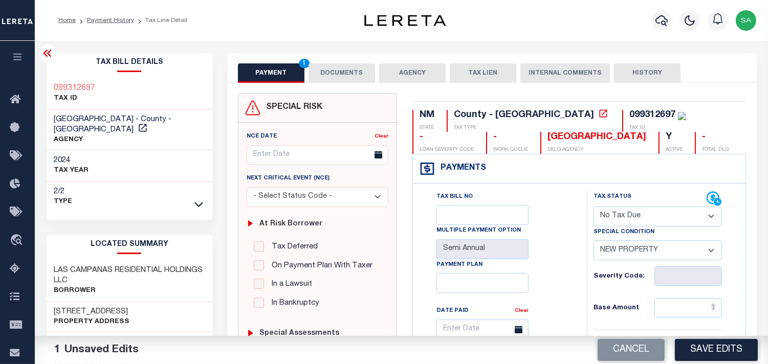
click at [362, 71] on button "DOCUMENTS" at bounding box center [341, 72] width 67 height 19
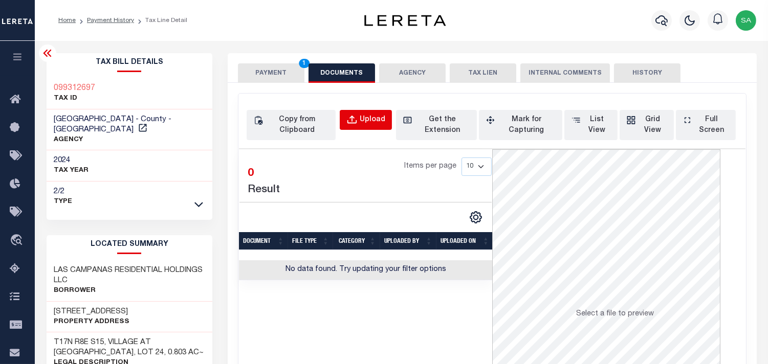
click at [370, 121] on div "Upload" at bounding box center [373, 120] width 26 height 11
select select "POP"
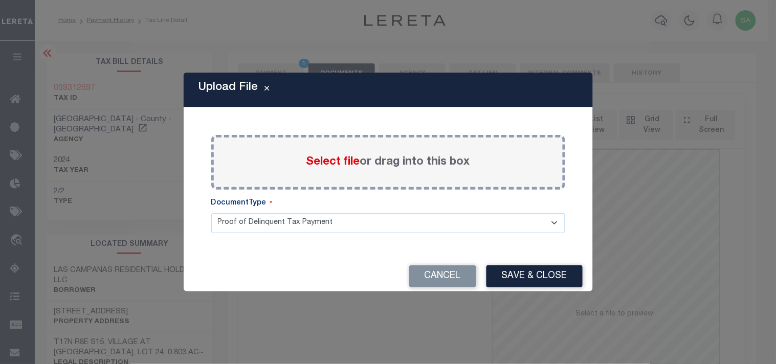
click at [341, 159] on span "Select file" at bounding box center [333, 162] width 54 height 11
click at [0, 0] on input "Select file or drag into this box" at bounding box center [0, 0] width 0 height 0
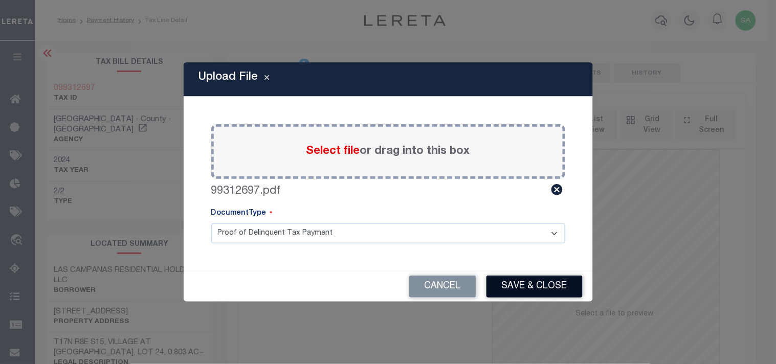
click at [517, 286] on button "Save & Close" at bounding box center [535, 287] width 96 height 22
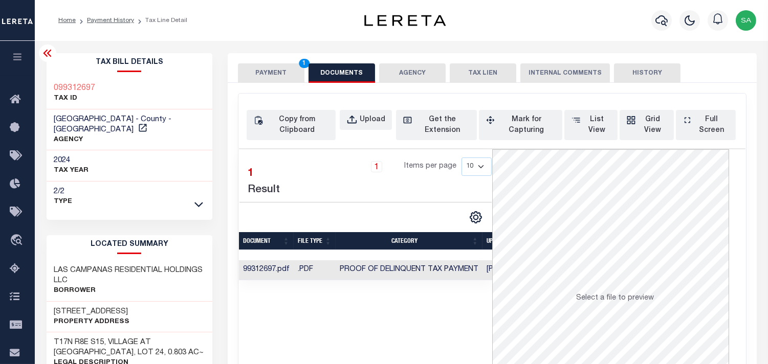
click at [286, 74] on button "PAYMENT 1" at bounding box center [271, 72] width 67 height 19
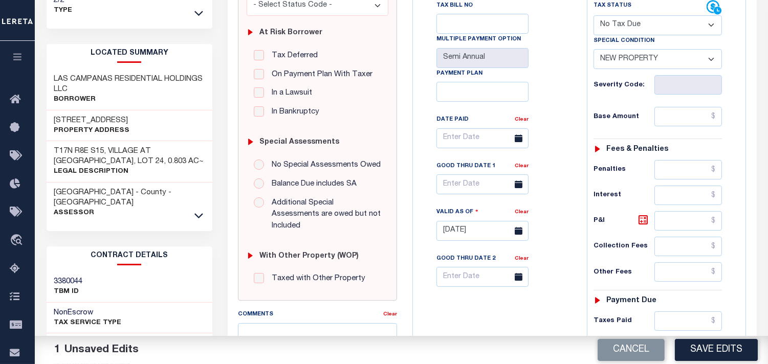
scroll to position [284, 0]
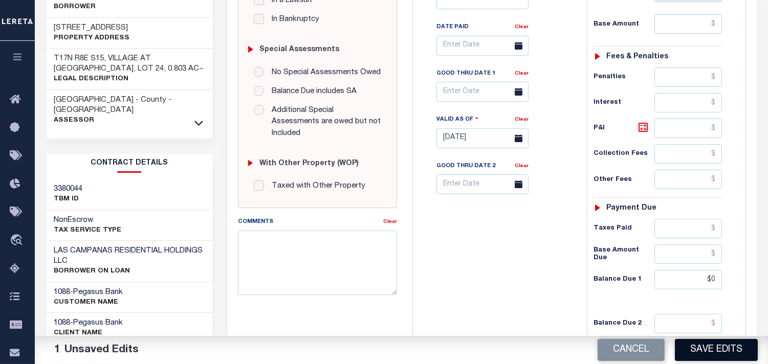
click at [700, 349] on button "Save Edits" at bounding box center [716, 350] width 83 height 22
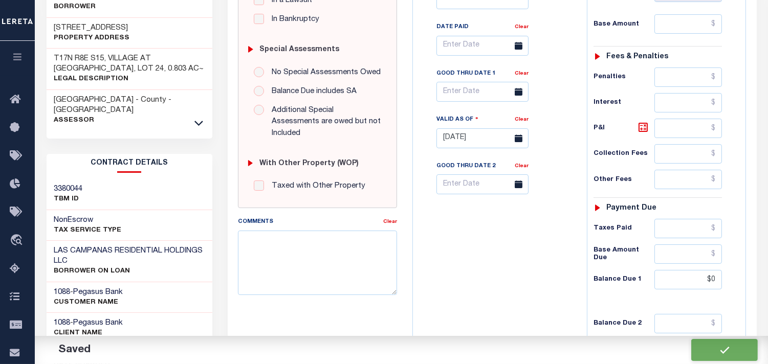
checkbox input "false"
type input "$0"
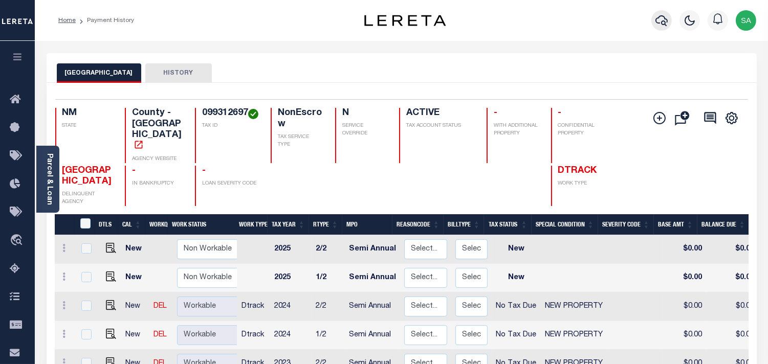
click at [663, 16] on icon "button" at bounding box center [661, 20] width 12 height 12
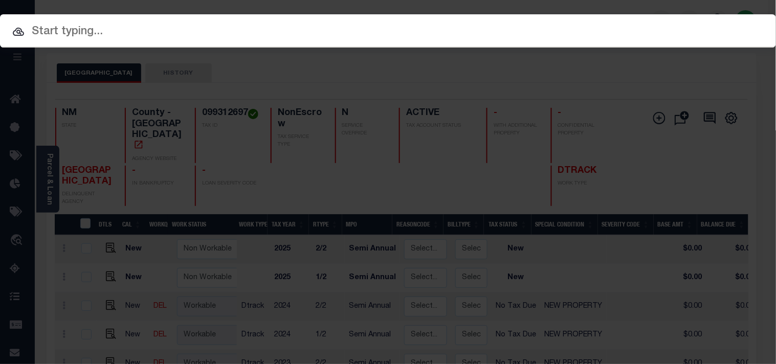
click at [615, 23] on input "text" at bounding box center [388, 32] width 776 height 18
paste input "99312698"
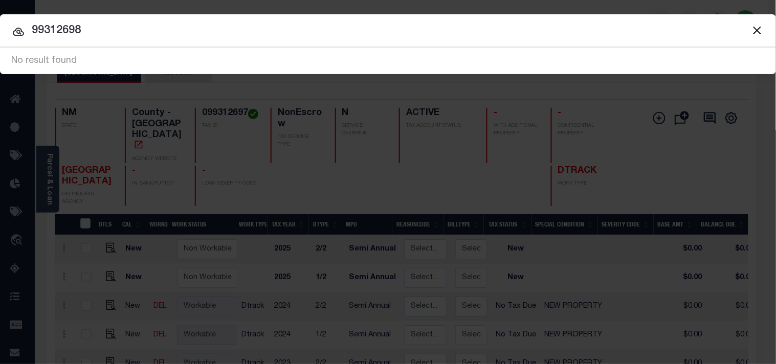
click at [29, 22] on input "99312698" at bounding box center [388, 31] width 776 height 18
type input "099312698"
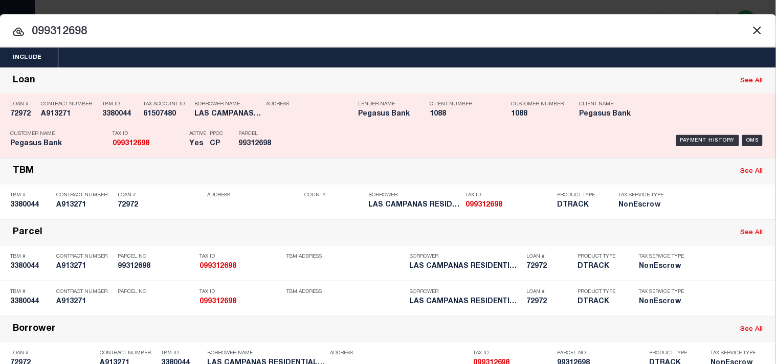
click at [311, 136] on div "Payment History OMS" at bounding box center [533, 141] width 466 height 30
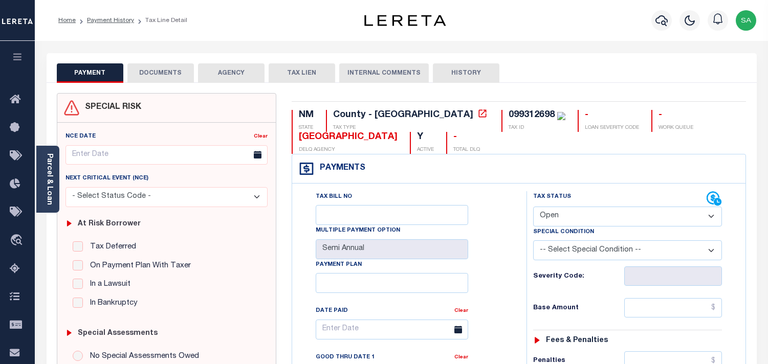
select select "OP2"
click at [46, 176] on link "Parcel & Loan" at bounding box center [49, 179] width 7 height 52
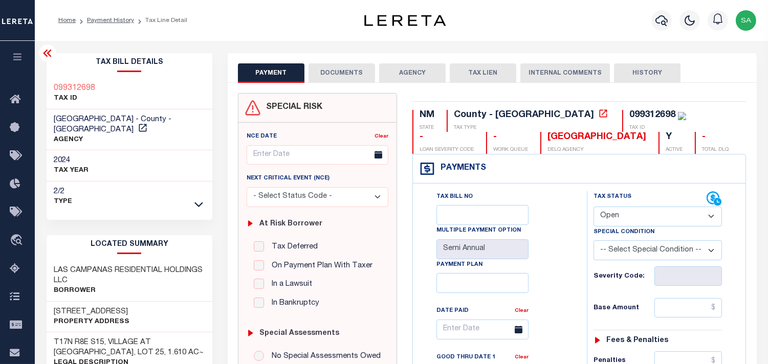
click at [335, 72] on button "DOCUMENTS" at bounding box center [341, 72] width 67 height 19
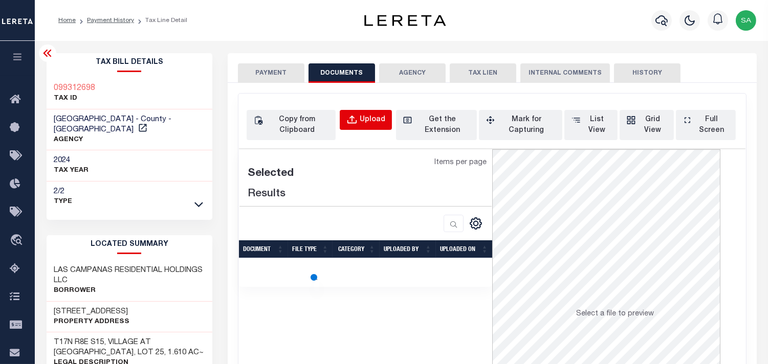
click at [367, 115] on div "Upload" at bounding box center [373, 120] width 26 height 11
select select "POP"
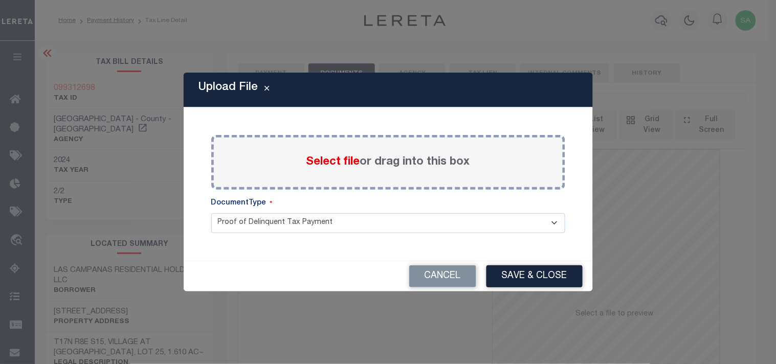
click at [341, 165] on span "Select file" at bounding box center [333, 162] width 54 height 11
click at [0, 0] on input "Select file or drag into this box" at bounding box center [0, 0] width 0 height 0
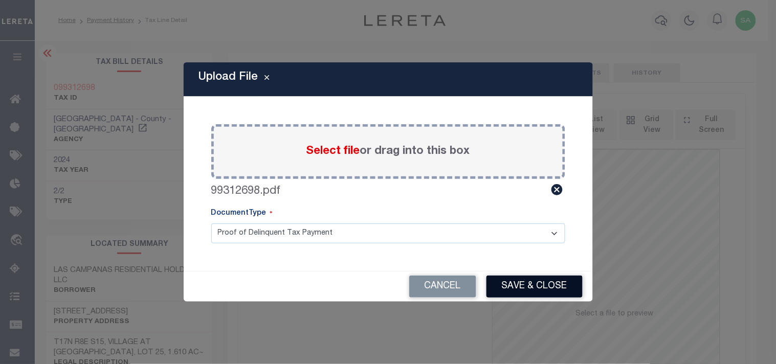
click at [520, 288] on button "Save & Close" at bounding box center [535, 287] width 96 height 22
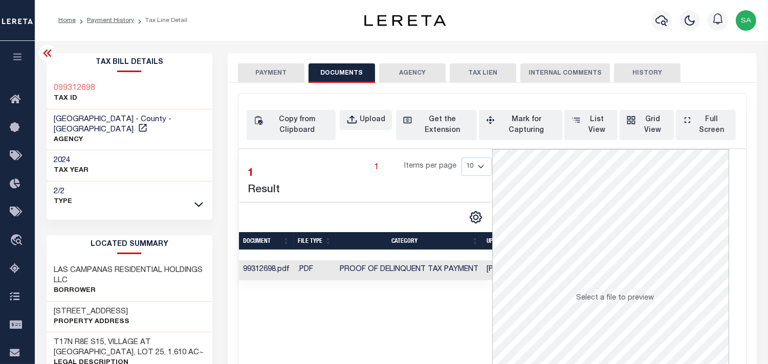
click at [287, 79] on button "PAYMENT" at bounding box center [271, 72] width 67 height 19
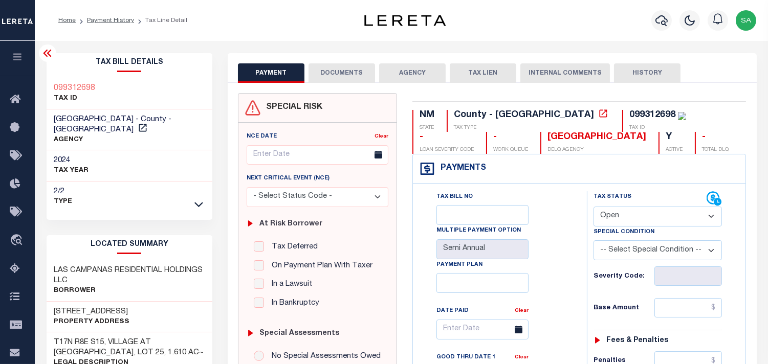
click at [619, 216] on select "- Select Status Code - Open Due/Unpaid Paid Incomplete No Tax Due Internal Refu…" at bounding box center [657, 217] width 128 height 20
select select "NTX"
drag, startPoint x: 619, startPoint y: 216, endPoint x: 615, endPoint y: 230, distance: 14.3
click at [619, 216] on select "- Select Status Code - Open Due/Unpaid Paid Incomplete No Tax Due Internal Refu…" at bounding box center [657, 217] width 128 height 20
type input "[DATE]"
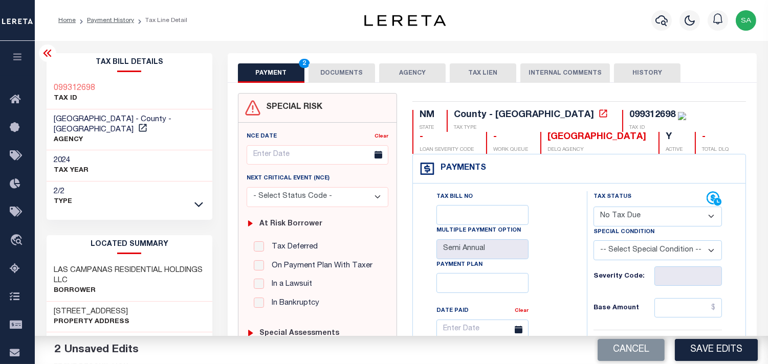
click at [610, 253] on select "-- Select Special Condition -- 3RD PARTY TAX LIEN AGENCY TAX LIEN (A.K.A Inside…" at bounding box center [657, 250] width 128 height 20
select select "7"
click at [610, 253] on select "-- Select Special Condition -- 3RD PARTY TAX LIEN AGENCY TAX LIEN (A.K.A Inside…" at bounding box center [657, 250] width 128 height 20
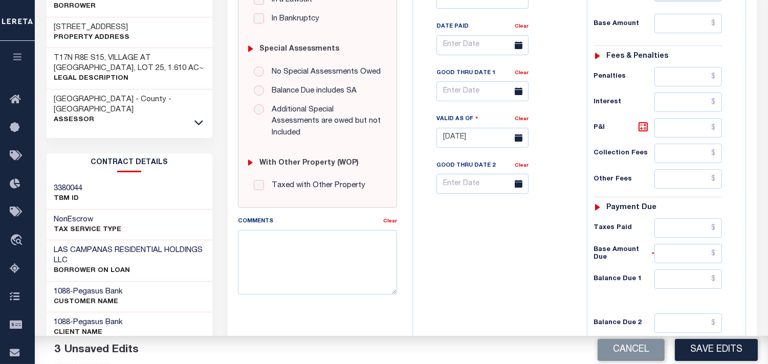
scroll to position [341, 0]
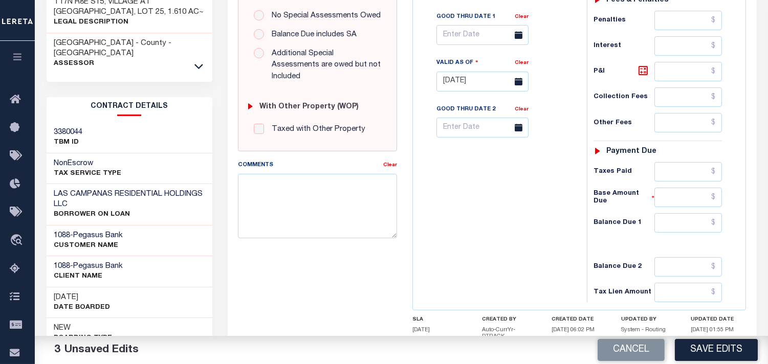
click at [696, 245] on div "Tax Status Status - Select Status Code -" at bounding box center [661, 77] width 148 height 452
click at [701, 230] on input "text" at bounding box center [688, 222] width 68 height 19
type input "$0.00"
click at [528, 210] on div "Tax Bill No Multiple Payment Option Semi Annual Payment Plan Clear" at bounding box center [497, 77] width 164 height 452
click at [702, 358] on button "Save Edits" at bounding box center [716, 350] width 83 height 22
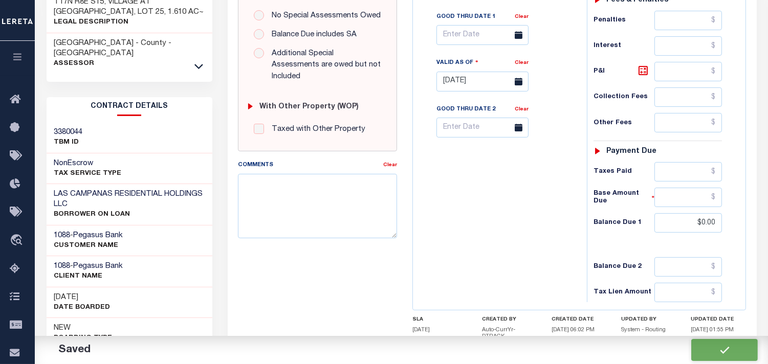
checkbox input "false"
type input "$0"
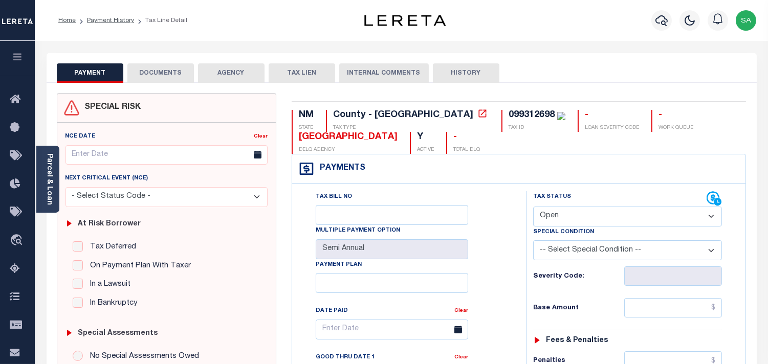
click at [567, 216] on select "- Select Status Code - Open Due/Unpaid Paid Incomplete No Tax Due Internal Refu…" at bounding box center [627, 217] width 189 height 20
select select "NTX"
type input "[DATE]"
click at [566, 216] on select "- Select Status Code - Open Due/Unpaid Paid Incomplete No Tax Due Internal Refu…" at bounding box center [627, 217] width 189 height 20
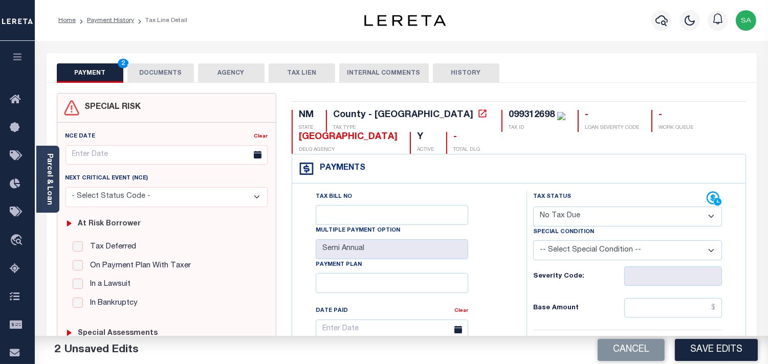
click at [565, 248] on select "-- Select Special Condition -- 3RD PARTY TAX LIEN AGENCY TAX LIEN (A.K.A Inside…" at bounding box center [627, 250] width 189 height 20
select select "7"
click at [565, 248] on select "-- Select Special Condition -- 3RD PARTY TAX LIEN AGENCY TAX LIEN (A.K.A Inside…" at bounding box center [627, 250] width 189 height 20
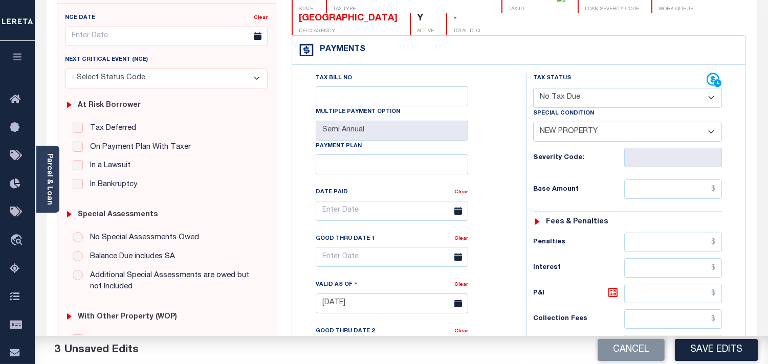
scroll to position [227, 0]
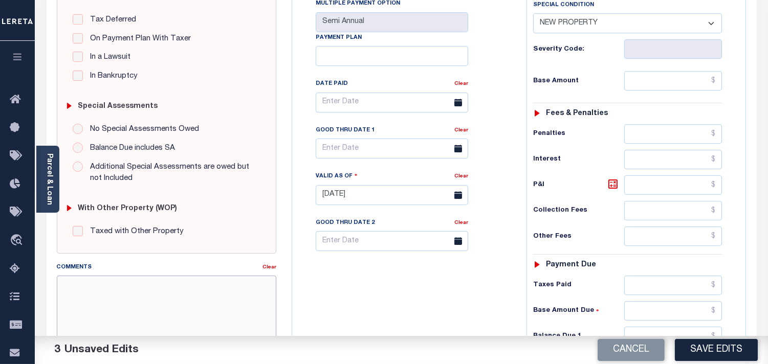
click at [147, 299] on textarea "Comments" at bounding box center [166, 308] width 219 height 64
paste textarea "Refer 2024 2/2 line for Document."
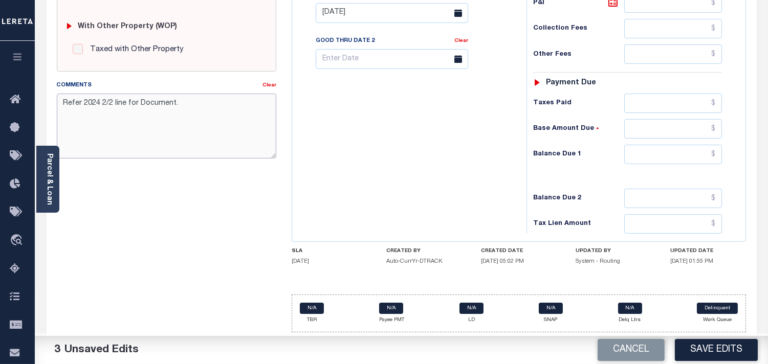
scroll to position [412, 0]
type textarea "Refer 2024 2/2 line for Document."
click at [670, 160] on input "text" at bounding box center [673, 154] width 98 height 19
type input "$0.00"
click at [513, 160] on div "Tax Bill No Multiple Payment Option Semi Annual Payment Plan Clear" at bounding box center [407, 8] width 224 height 452
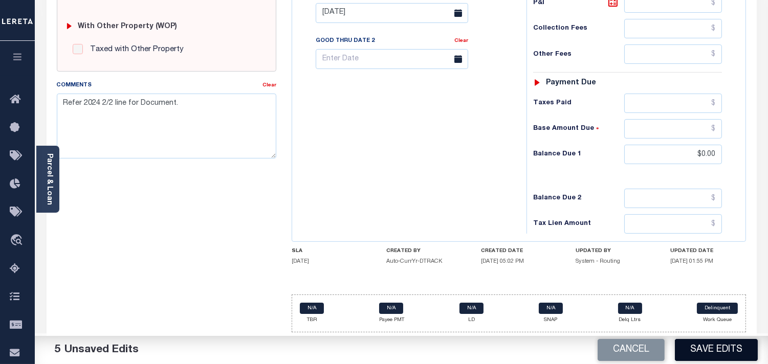
click at [704, 354] on button "Save Edits" at bounding box center [716, 350] width 83 height 22
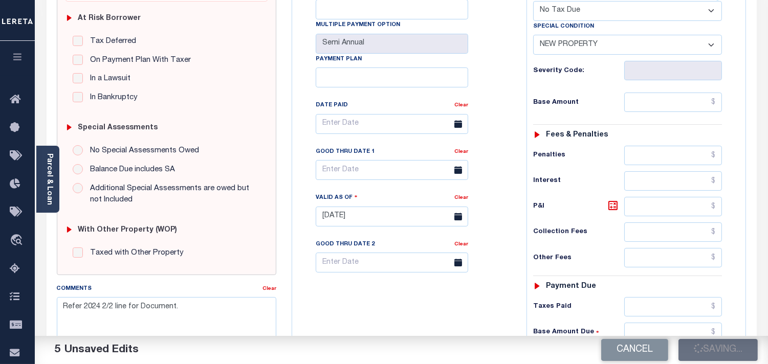
scroll to position [128, 0]
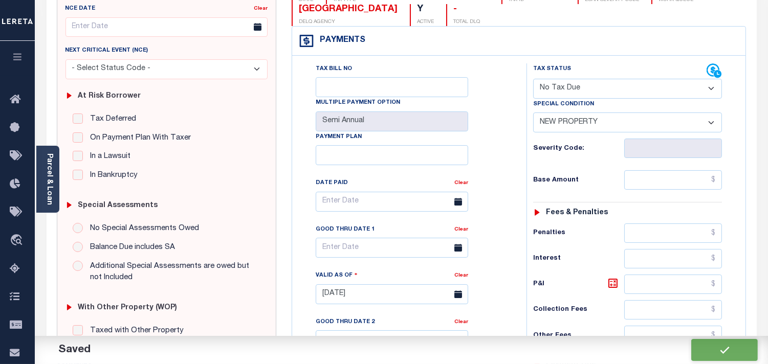
checkbox input "false"
type input "$0"
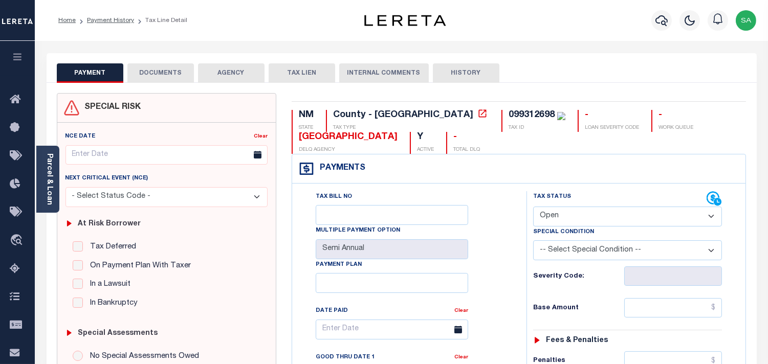
click at [565, 218] on select "- Select Status Code - Open Due/Unpaid Paid Incomplete No Tax Due Internal Refu…" at bounding box center [627, 217] width 189 height 20
select select "NTX"
type input "[DATE]"
click at [565, 218] on select "- Select Status Code - Open Due/Unpaid Paid Incomplete No Tax Due Internal Refu…" at bounding box center [627, 217] width 189 height 20
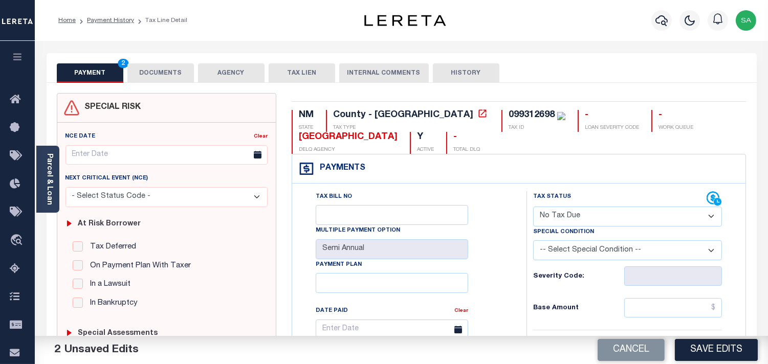
click at [561, 249] on select "-- Select Special Condition -- 3RD PARTY TAX LIEN AGENCY TAX LIEN (A.K.A Inside…" at bounding box center [627, 250] width 189 height 20
select select "7"
click at [561, 249] on select "-- Select Special Condition -- 3RD PARTY TAX LIEN AGENCY TAX LIEN (A.K.A Inside…" at bounding box center [627, 250] width 189 height 20
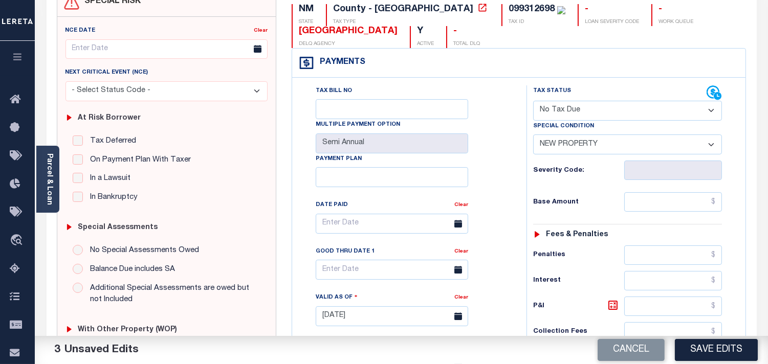
scroll to position [227, 0]
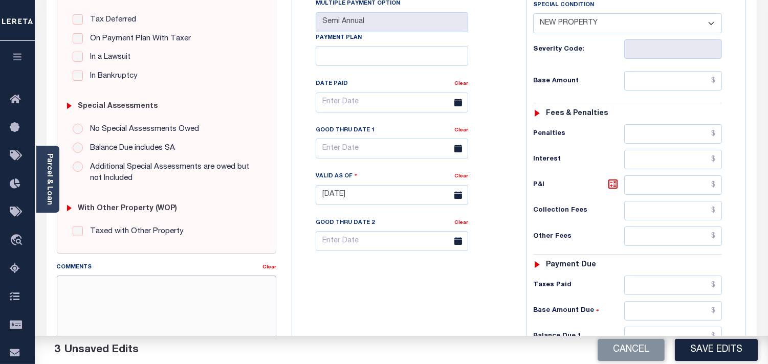
click at [140, 305] on textarea "Comments" at bounding box center [166, 308] width 219 height 64
paste textarea "Refer 2024 2/2 line for Document."
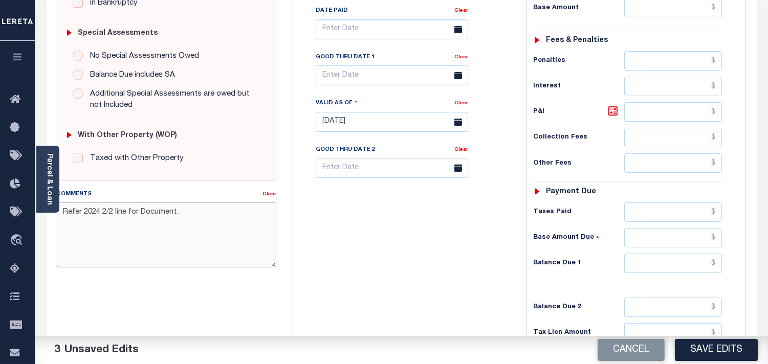
scroll to position [412, 0]
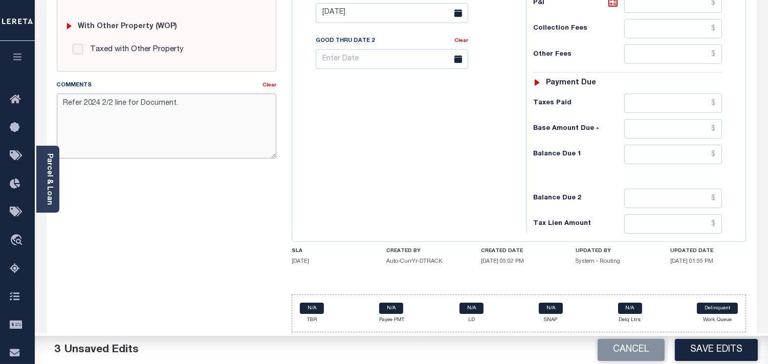
type textarea "Refer 2024 2/2 line for Document."
click at [698, 154] on input "text" at bounding box center [673, 154] width 98 height 19
type input "$0.00"
click at [455, 168] on div "Tax Bill No Multiple Payment Option Semi Annual Payment Plan Clear" at bounding box center [407, 8] width 224 height 452
click at [683, 349] on button "Save Edits" at bounding box center [716, 350] width 83 height 22
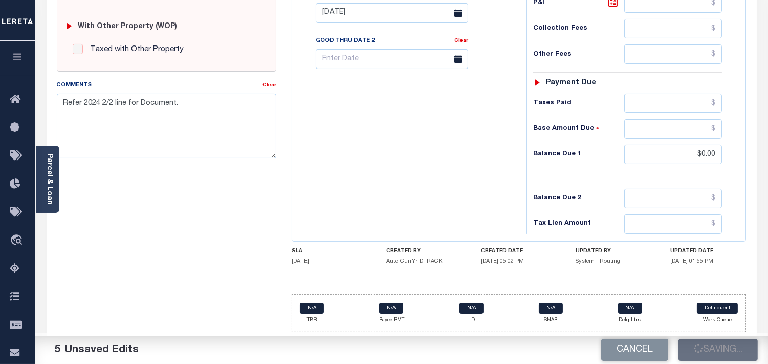
scroll to position [241, 0]
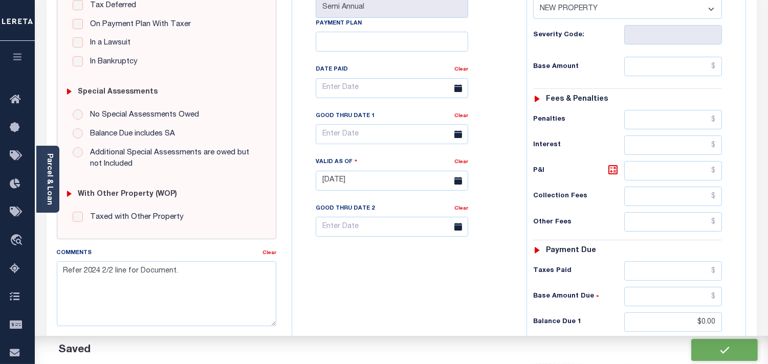
checkbox input "false"
type input "$0"
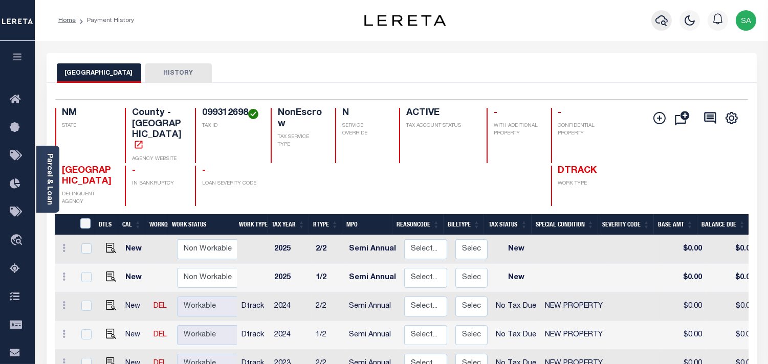
click at [664, 24] on icon "button" at bounding box center [661, 20] width 12 height 12
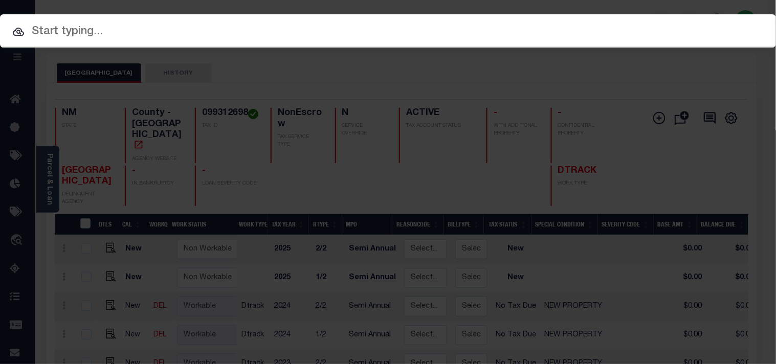
click at [560, 33] on input "text" at bounding box center [388, 32] width 776 height 18
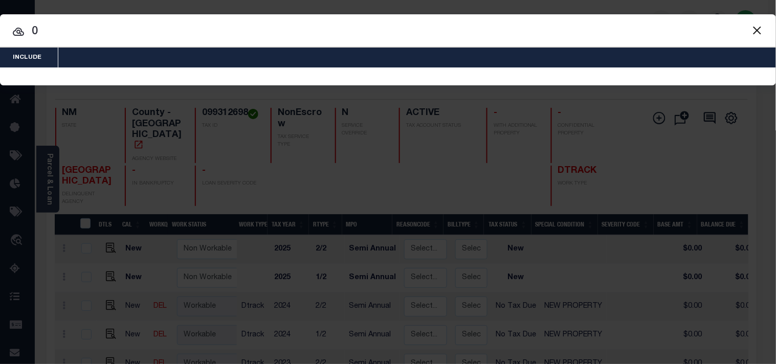
paste input "99312699"
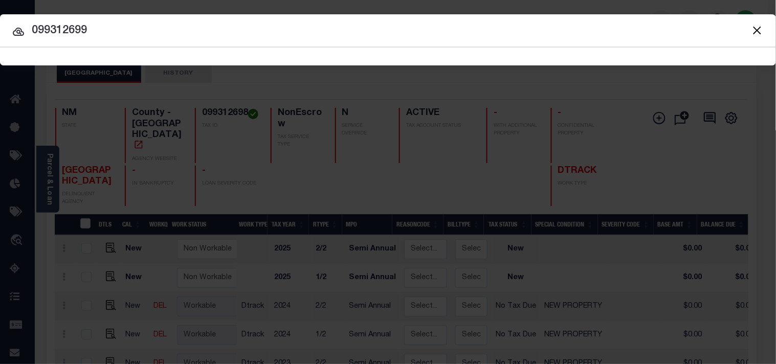
type input "099312699"
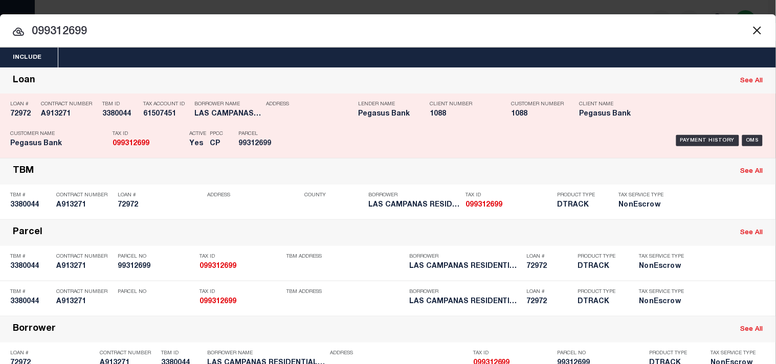
drag, startPoint x: 297, startPoint y: 127, endPoint x: 401, endPoint y: 139, distance: 105.0
click at [297, 127] on div "Payment History OMS" at bounding box center [532, 141] width 481 height 30
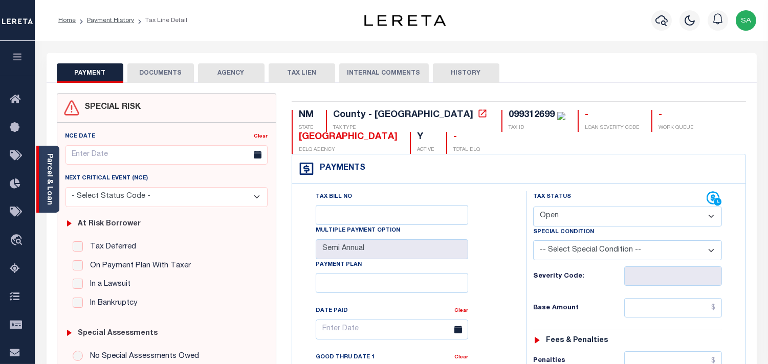
click at [40, 187] on div "Parcel & Loan" at bounding box center [47, 179] width 23 height 67
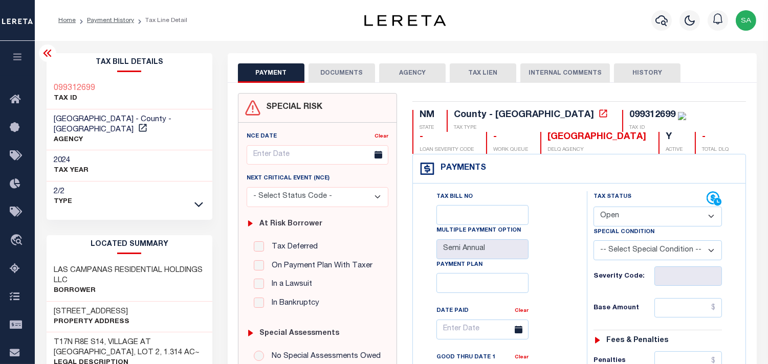
click at [648, 220] on select "- Select Status Code - Open Due/Unpaid Paid Incomplete No Tax Due Internal Refu…" at bounding box center [657, 217] width 128 height 20
select select "NTX"
click at [648, 220] on select "- Select Status Code - Open Due/Unpaid Paid Incomplete No Tax Due Internal Refu…" at bounding box center [657, 217] width 128 height 20
type input "[DATE]"
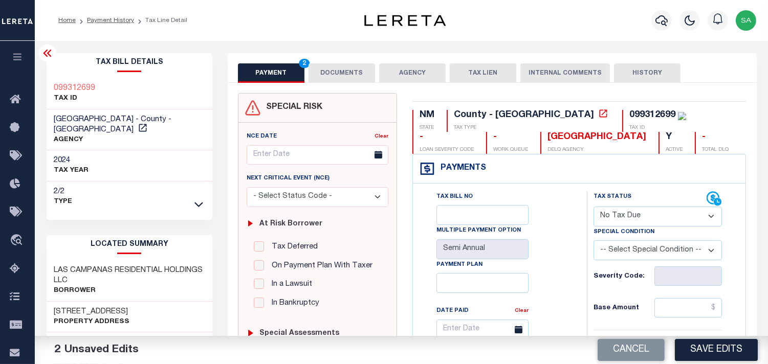
click at [636, 251] on select "-- Select Special Condition -- 3RD PARTY TAX LIEN AGENCY TAX LIEN (A.K.A Inside…" at bounding box center [657, 250] width 128 height 20
select select "7"
drag, startPoint x: 636, startPoint y: 251, endPoint x: 609, endPoint y: 251, distance: 26.6
click at [636, 251] on select "-- Select Special Condition -- 3RD PARTY TAX LIEN AGENCY TAX LIEN (A.K.A Inside…" at bounding box center [657, 250] width 128 height 20
click at [330, 69] on button "DOCUMENTS" at bounding box center [341, 72] width 67 height 19
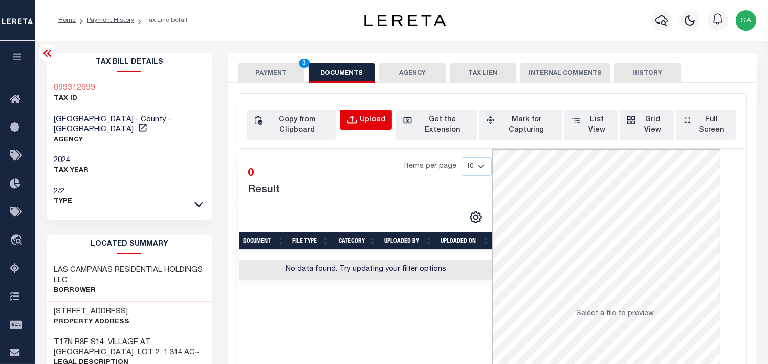
click at [371, 121] on div "Upload" at bounding box center [373, 120] width 26 height 11
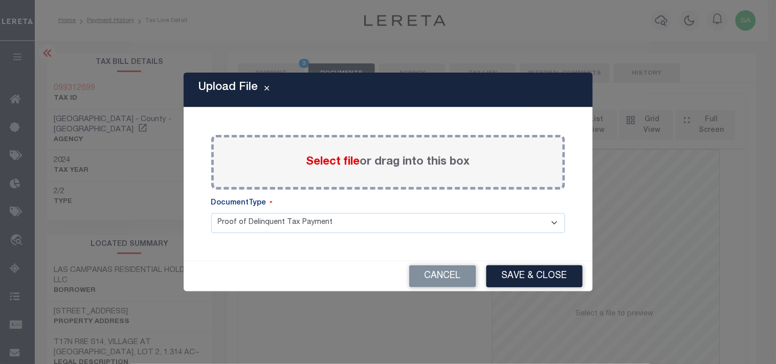
click at [335, 165] on span "Select file" at bounding box center [333, 162] width 54 height 11
click at [0, 0] on input "Select file or drag into this box" at bounding box center [0, 0] width 0 height 0
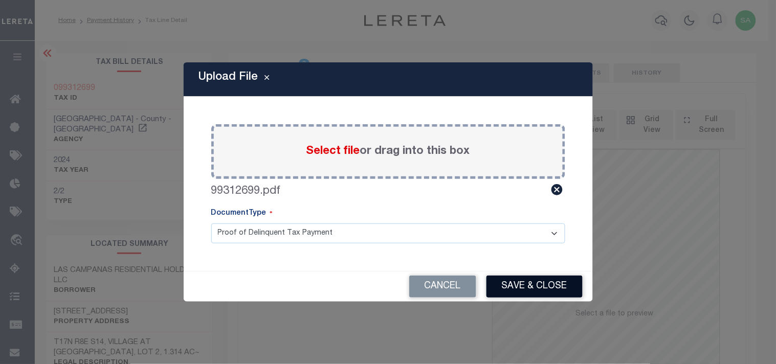
click at [548, 289] on button "Save & Close" at bounding box center [535, 287] width 96 height 22
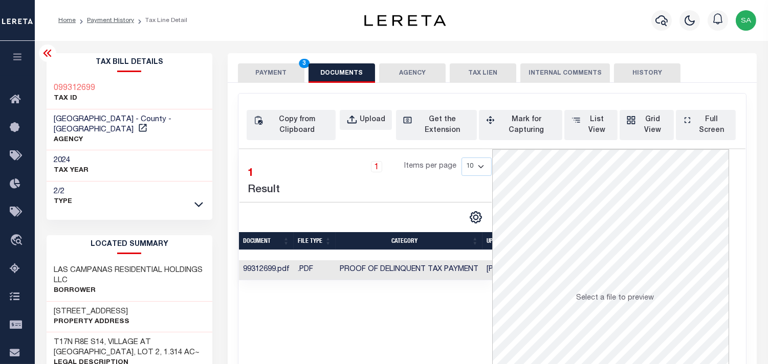
click at [256, 61] on div "PAYMENT 3 DOCUMENTS AGENCY DELINQUENT PAYEE TAX LIEN" at bounding box center [492, 68] width 529 height 30
click at [263, 72] on button "PAYMENT 3" at bounding box center [271, 72] width 67 height 19
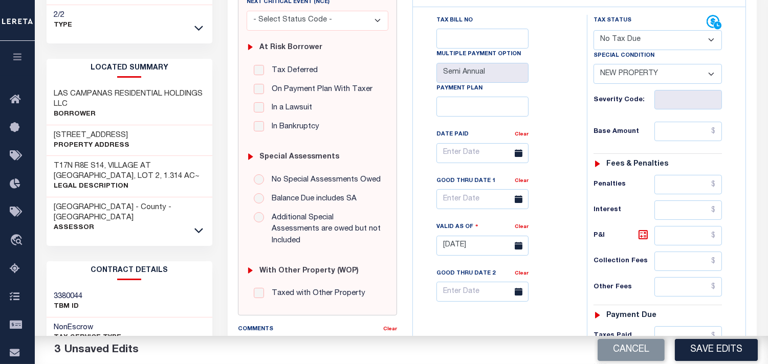
scroll to position [284, 0]
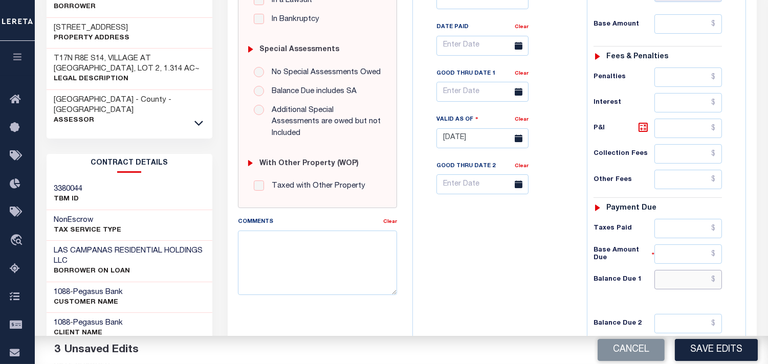
click at [689, 273] on input "text" at bounding box center [688, 279] width 68 height 19
type input "$0.00"
drag, startPoint x: 536, startPoint y: 264, endPoint x: 522, endPoint y: 264, distance: 13.8
click at [536, 264] on div "Tax Bill No Multiple Payment Option Semi Annual Payment Plan Clear" at bounding box center [497, 133] width 164 height 452
drag, startPoint x: 702, startPoint y: 347, endPoint x: 586, endPoint y: 282, distance: 132.6
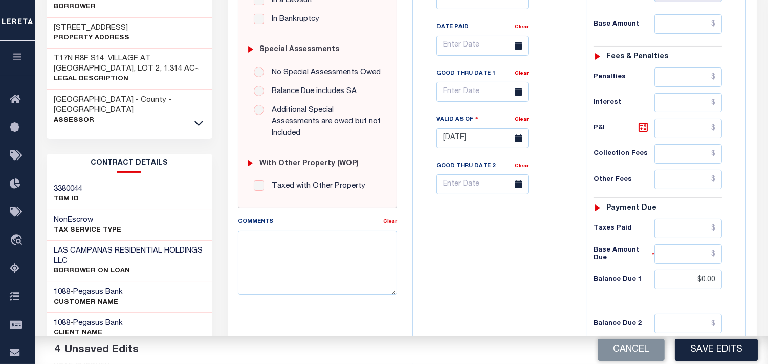
click at [701, 347] on button "Save Edits" at bounding box center [716, 350] width 83 height 22
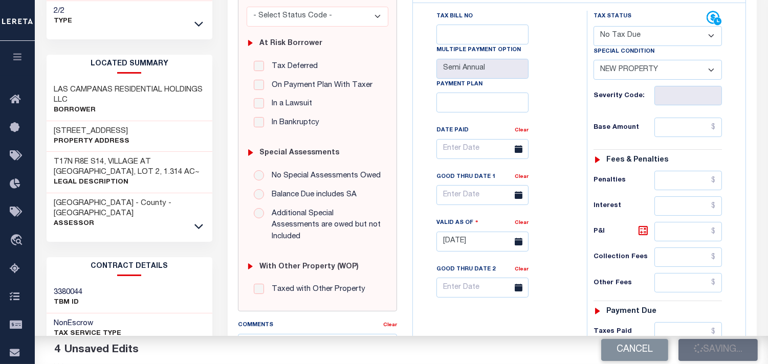
scroll to position [57, 0]
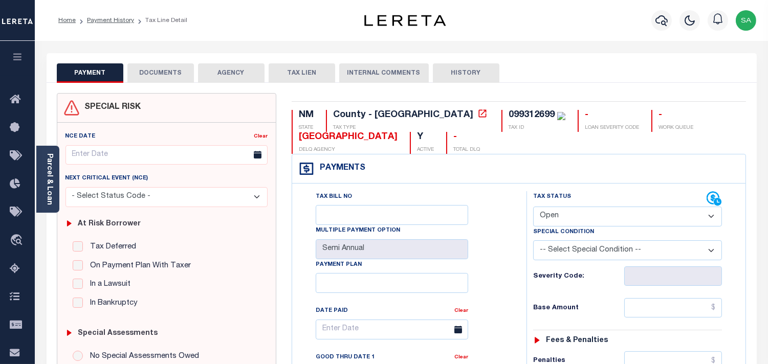
click at [595, 223] on select "- Select Status Code - Open Due/Unpaid Paid Incomplete No Tax Due Internal Refu…" at bounding box center [627, 217] width 189 height 20
select select "NTX"
type input "[DATE]"
click at [595, 223] on select "- Select Status Code - Open Due/Unpaid Paid Incomplete No Tax Due Internal Refu…" at bounding box center [627, 217] width 189 height 20
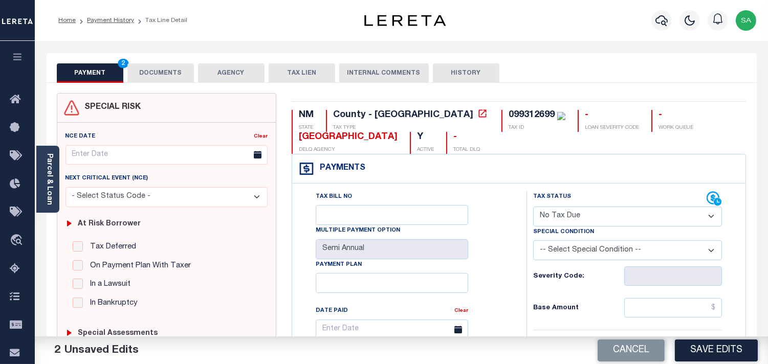
click at [580, 259] on select "-- Select Special Condition -- 3RD PARTY TAX LIEN AGENCY TAX LIEN (A.K.A Inside…" at bounding box center [627, 250] width 189 height 20
select select "7"
click at [580, 259] on select "-- Select Special Condition -- 3RD PARTY TAX LIEN AGENCY TAX LIEN (A.K.A Inside…" at bounding box center [627, 250] width 189 height 20
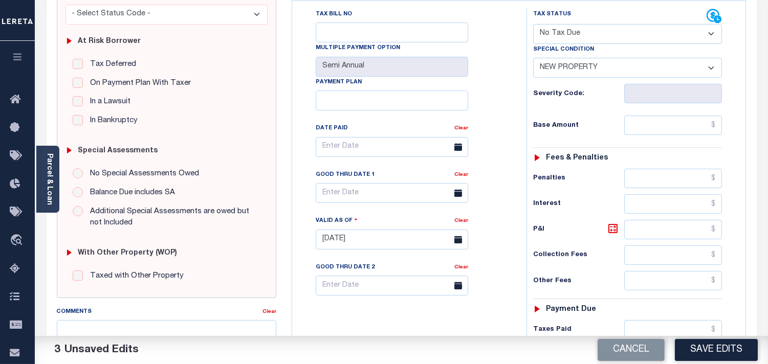
scroll to position [227, 0]
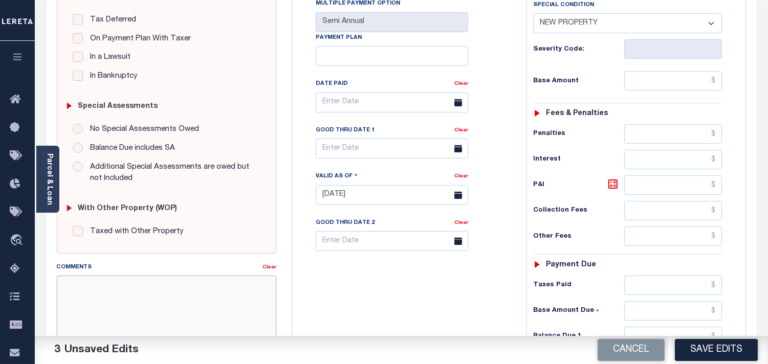
click at [171, 303] on textarea "Comments" at bounding box center [166, 308] width 219 height 64
paste textarea "Refer 2024 2/2 line for Document."
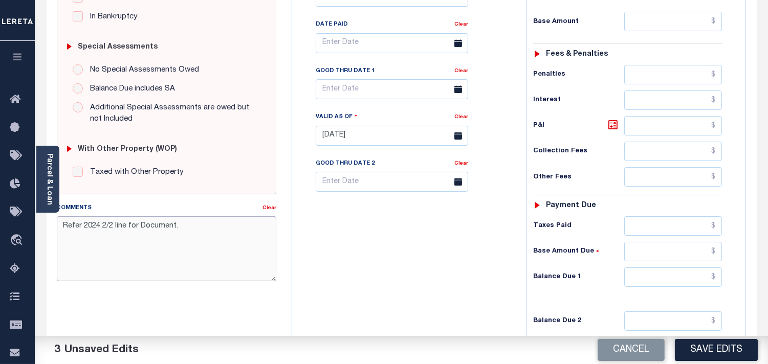
scroll to position [341, 0]
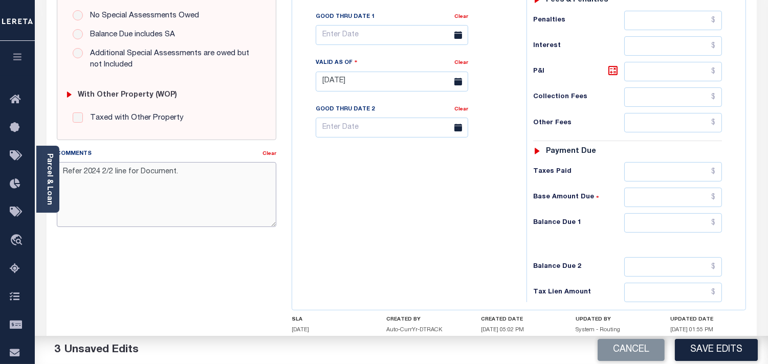
type textarea "Refer 2024 2/2 line for Document."
drag, startPoint x: 676, startPoint y: 223, endPoint x: 626, endPoint y: 229, distance: 50.0
click at [676, 223] on input "text" at bounding box center [673, 222] width 98 height 19
type input "$0.00"
drag, startPoint x: 486, startPoint y: 229, endPoint x: 514, endPoint y: 244, distance: 31.1
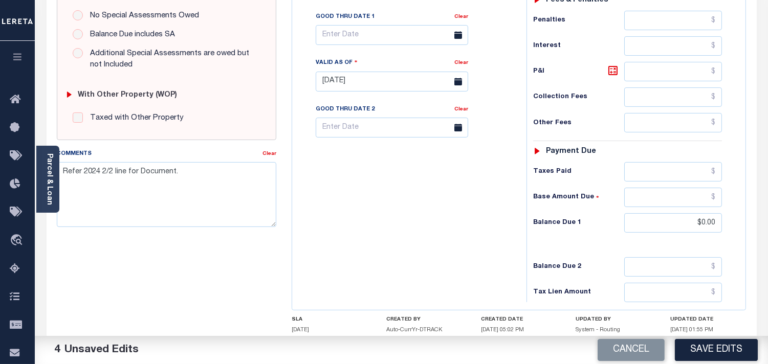
click at [493, 233] on div "Tax Bill No Multiple Payment Option Semi Annual Payment Plan Clear" at bounding box center [407, 77] width 224 height 452
click at [719, 350] on button "Save Edits" at bounding box center [716, 350] width 83 height 22
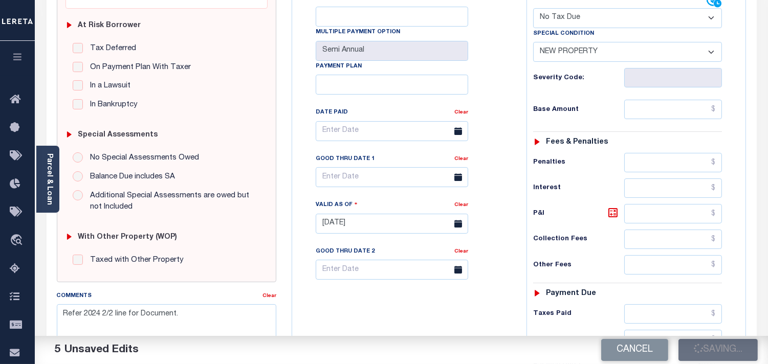
scroll to position [57, 0]
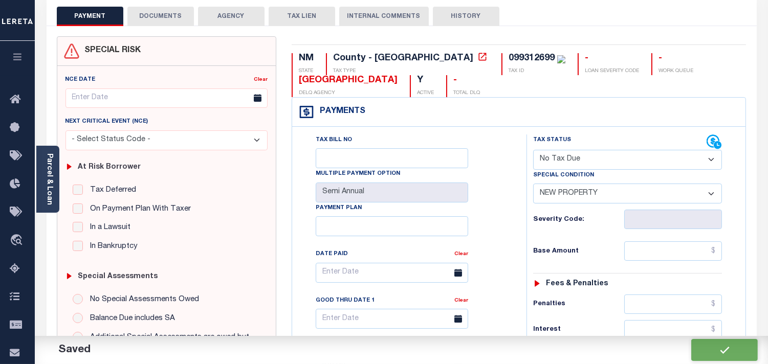
checkbox input "false"
type input "$0"
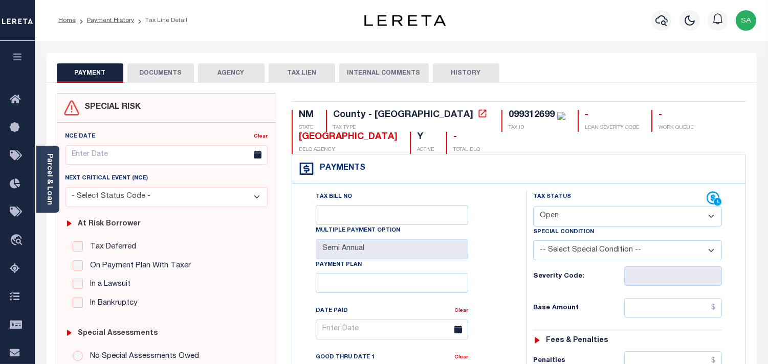
click at [577, 216] on select "- Select Status Code - Open Due/Unpaid Paid Incomplete No Tax Due Internal Refu…" at bounding box center [627, 217] width 189 height 20
select select "NTX"
type input "[DATE]"
drag, startPoint x: 577, startPoint y: 215, endPoint x: 576, endPoint y: 220, distance: 5.2
click at [577, 215] on select "- Select Status Code - Open Due/Unpaid Paid Incomplete No Tax Due Internal Refu…" at bounding box center [627, 217] width 189 height 20
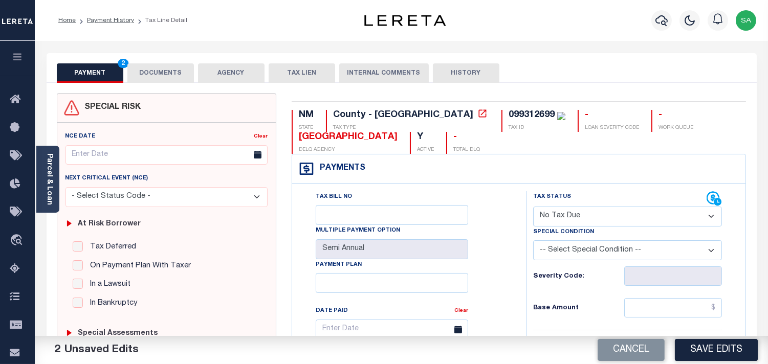
click at [574, 251] on select "-- Select Special Condition -- 3RD PARTY TAX LIEN AGENCY TAX LIEN (A.K.A Inside…" at bounding box center [627, 250] width 189 height 20
select select "7"
click at [574, 251] on select "-- Select Special Condition -- 3RD PARTY TAX LIEN AGENCY TAX LIEN (A.K.A Inside…" at bounding box center [627, 250] width 189 height 20
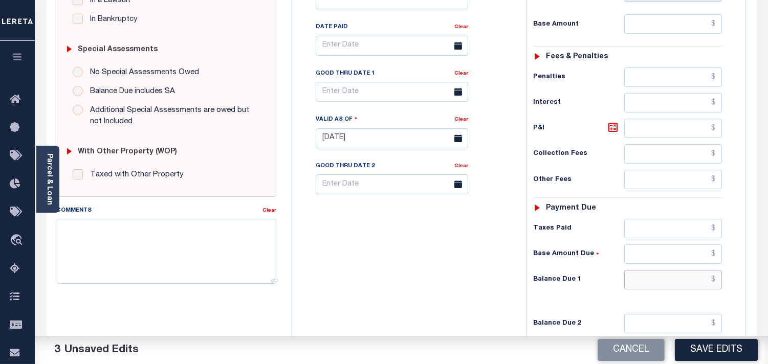
drag, startPoint x: 682, startPoint y: 283, endPoint x: 626, endPoint y: 276, distance: 56.7
click at [682, 283] on input "text" at bounding box center [673, 279] width 98 height 19
type input "$0.00"
click at [224, 255] on textarea "Comments" at bounding box center [166, 251] width 219 height 64
paste textarea "Refer 2024 2/2 line for Document."
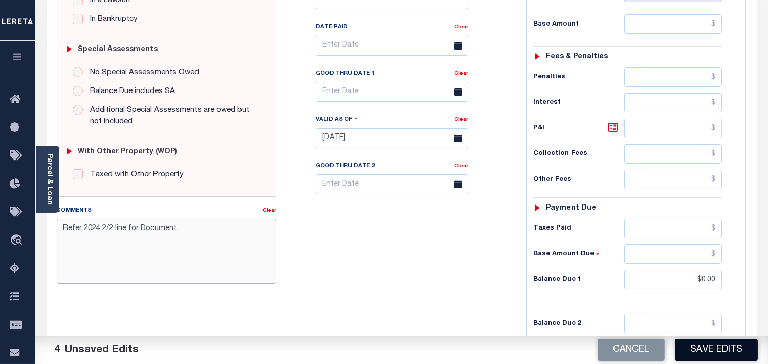
type textarea "Refer 2024 2/2 line for Document."
click at [706, 353] on button "Save Edits" at bounding box center [716, 350] width 83 height 22
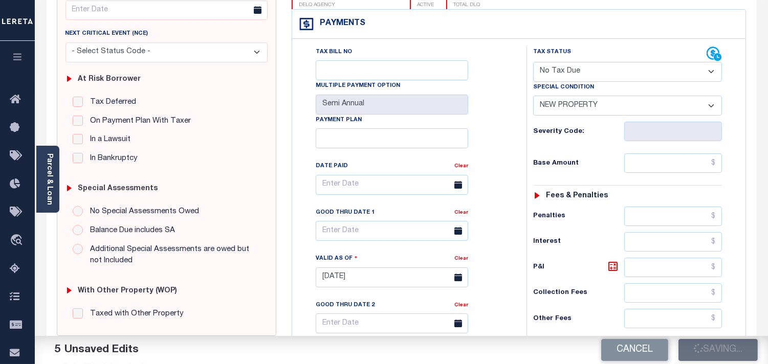
scroll to position [0, 0]
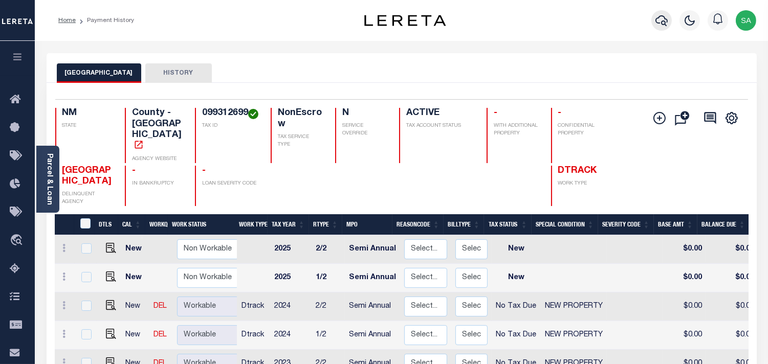
click at [661, 22] on icon "button" at bounding box center [661, 20] width 12 height 11
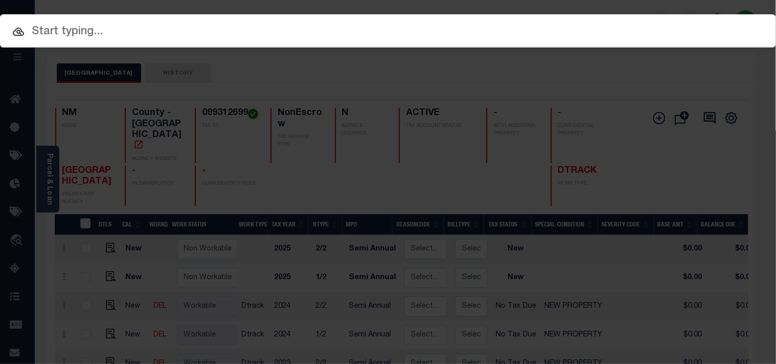
click at [595, 23] on div "Include Loans TBM Customers Borrowers Payments (Lender Non-Disb) Payments (Lend…" at bounding box center [388, 30] width 776 height 33
paste input "99312700"
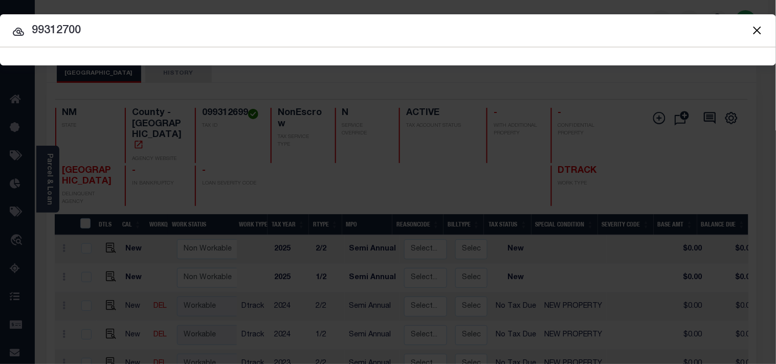
click at [33, 31] on input "99312700" at bounding box center [388, 31] width 776 height 18
type input "099312700"
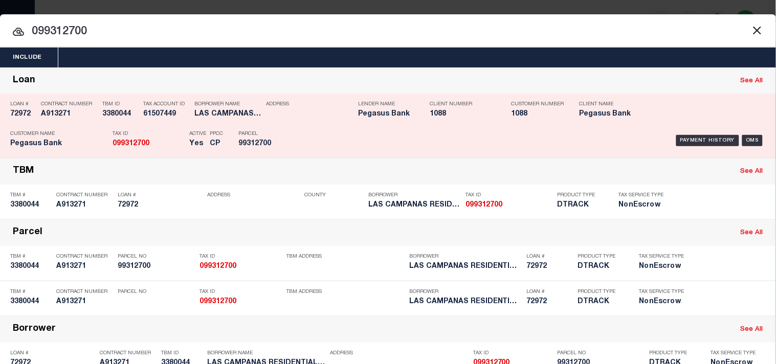
click at [405, 129] on div "Payment History OMS" at bounding box center [533, 141] width 466 height 30
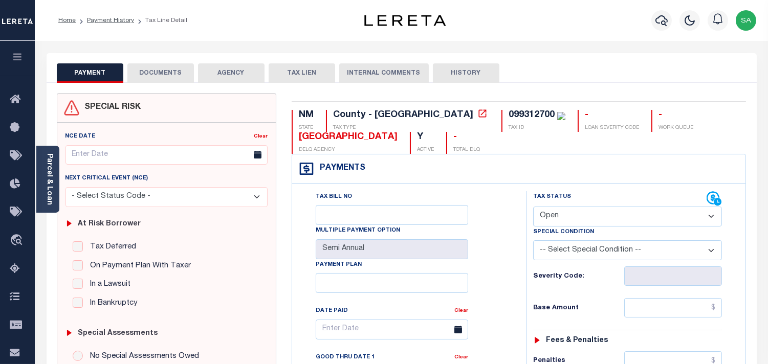
click at [602, 216] on select "- Select Status Code - Open Due/Unpaid Paid Incomplete No Tax Due Internal Refu…" at bounding box center [627, 217] width 189 height 20
select select "NTX"
drag, startPoint x: 602, startPoint y: 216, endPoint x: 591, endPoint y: 251, distance: 36.3
click at [602, 216] on select "- Select Status Code - Open Due/Unpaid Paid Incomplete No Tax Due Internal Refu…" at bounding box center [627, 217] width 189 height 20
type input "[DATE]"
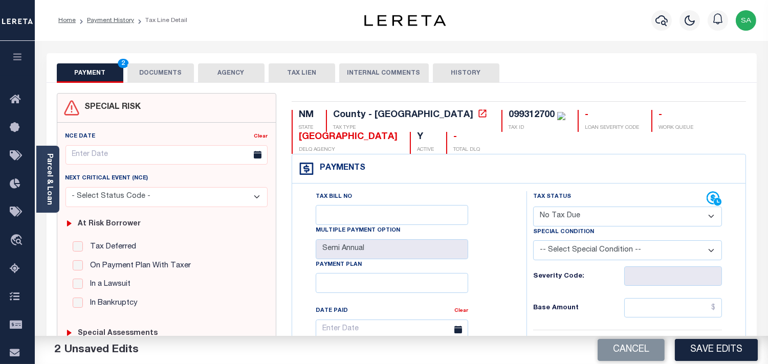
click at [589, 251] on select "-- Select Special Condition -- 3RD PARTY TAX LIEN AGENCY TAX LIEN (A.K.A Inside…" at bounding box center [627, 250] width 189 height 20
select select "7"
click at [589, 251] on select "-- Select Special Condition -- 3RD PARTY TAX LIEN AGENCY TAX LIEN (A.K.A Inside…" at bounding box center [627, 250] width 189 height 20
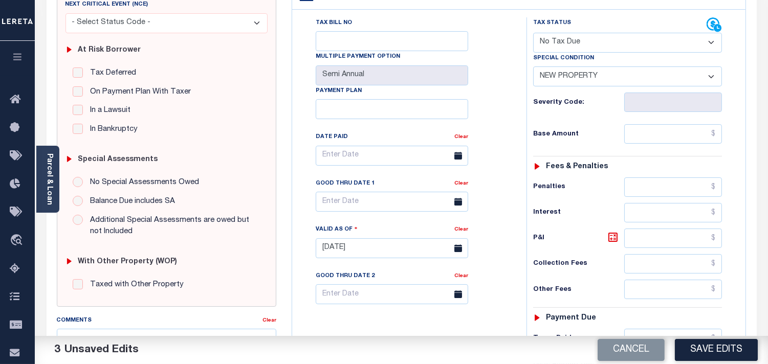
scroll to position [227, 0]
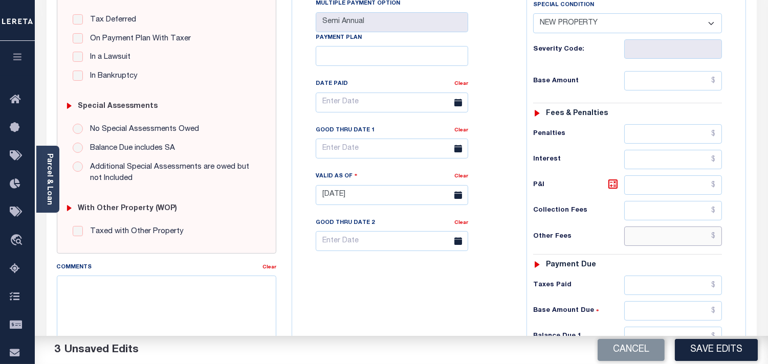
click at [667, 239] on input "text" at bounding box center [673, 236] width 98 height 19
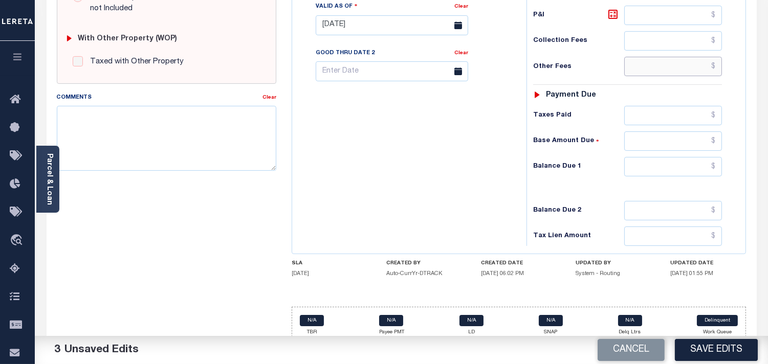
scroll to position [397, 0]
click at [693, 174] on input "text" at bounding box center [673, 166] width 98 height 19
type input "$0.00"
click at [359, 174] on div "Tax Bill No Multiple Payment Option Semi Annual Payment Plan Clear" at bounding box center [407, 20] width 224 height 452
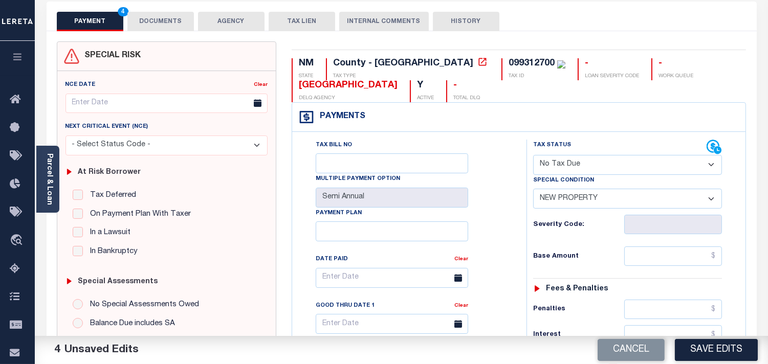
scroll to position [0, 0]
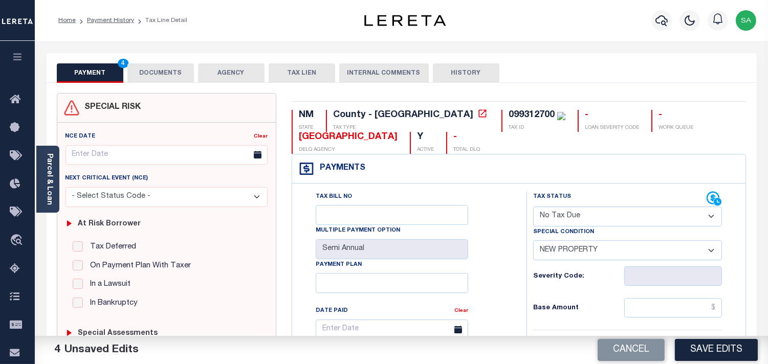
click at [172, 77] on button "DOCUMENTS" at bounding box center [160, 72] width 67 height 19
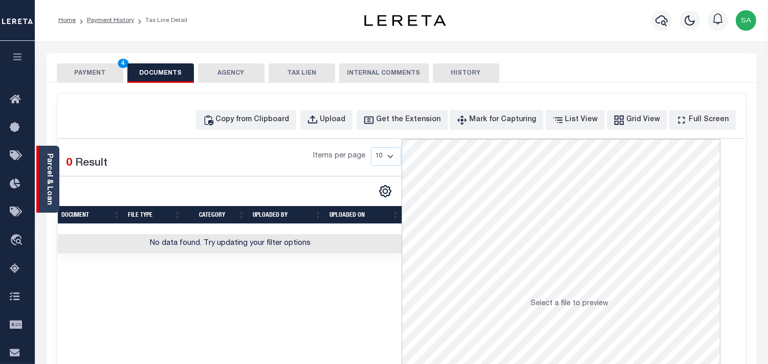
click at [49, 156] on link "Parcel & Loan" at bounding box center [49, 179] width 7 height 52
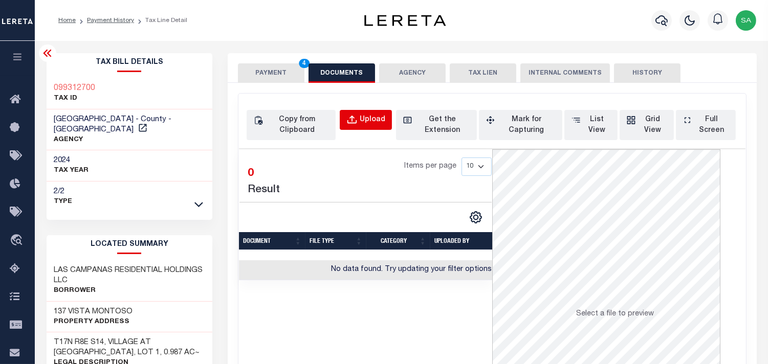
click at [364, 120] on div "Upload" at bounding box center [373, 120] width 26 height 11
select select "POP"
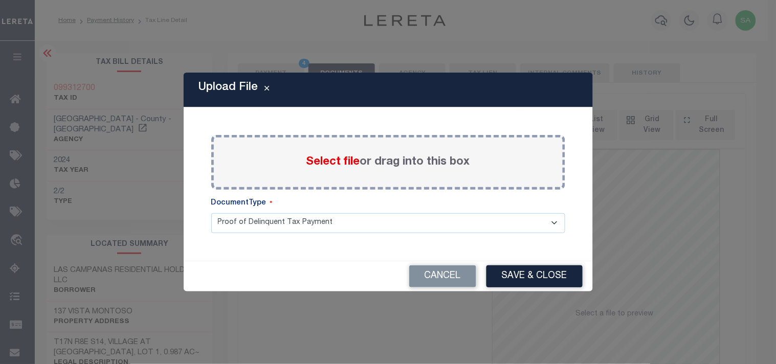
click at [349, 164] on span "Select file" at bounding box center [333, 162] width 54 height 11
click at [0, 0] on input "Select file or drag into this box" at bounding box center [0, 0] width 0 height 0
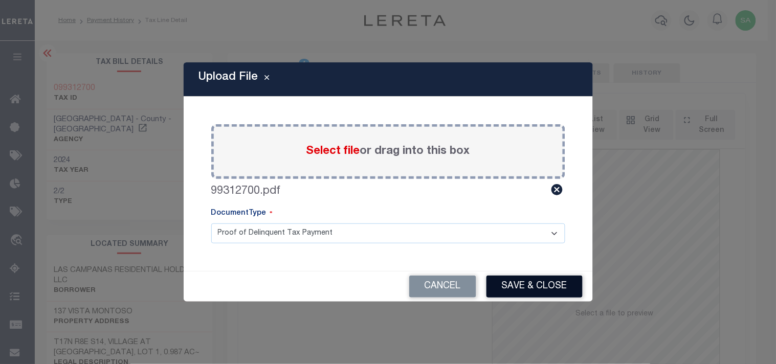
click at [547, 291] on button "Save & Close" at bounding box center [535, 287] width 96 height 22
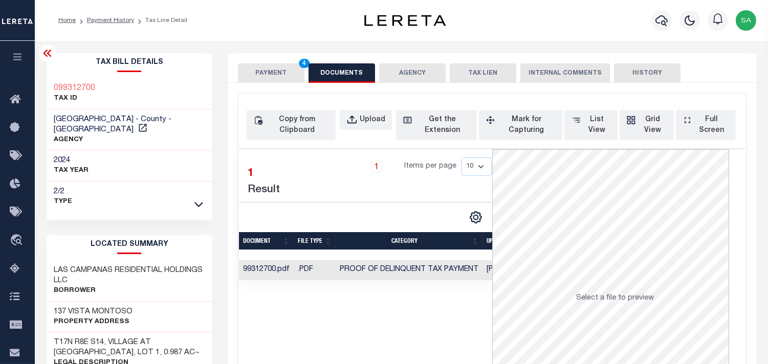
click at [282, 79] on button "PAYMENT 4" at bounding box center [271, 72] width 67 height 19
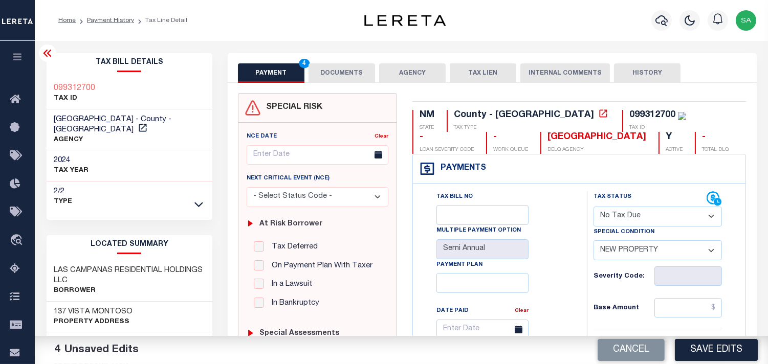
scroll to position [341, 0]
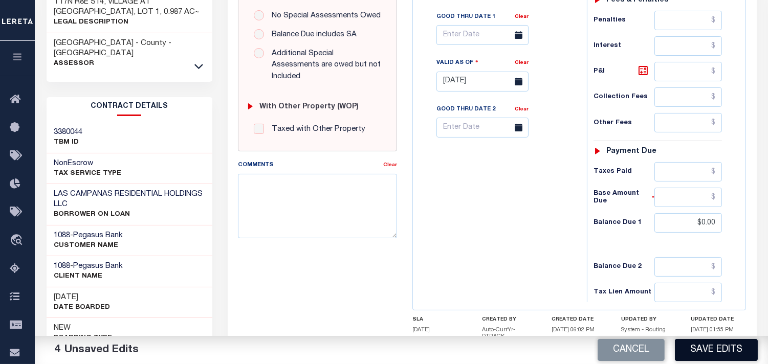
click at [712, 346] on button "Save Edits" at bounding box center [716, 350] width 83 height 22
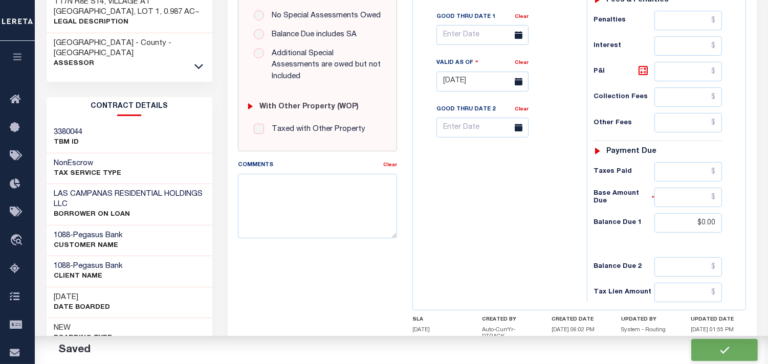
checkbox input "false"
type input "$0"
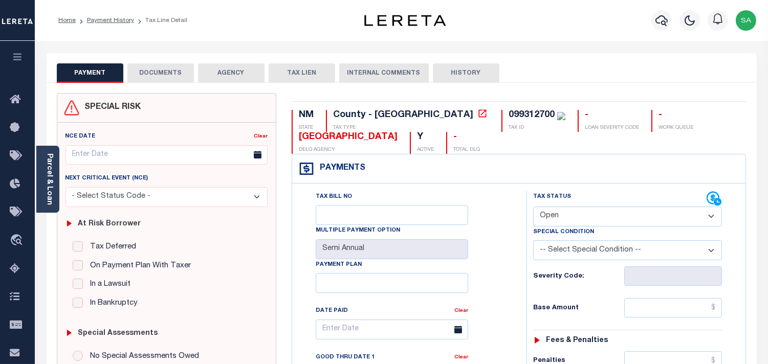
click at [600, 220] on select "- Select Status Code - Open Due/Unpaid Paid Incomplete No Tax Due Internal Refu…" at bounding box center [627, 217] width 189 height 20
select select "NTX"
type input "[DATE]"
click at [600, 220] on select "- Select Status Code - Open Due/Unpaid Paid Incomplete No Tax Due Internal Refu…" at bounding box center [627, 217] width 189 height 20
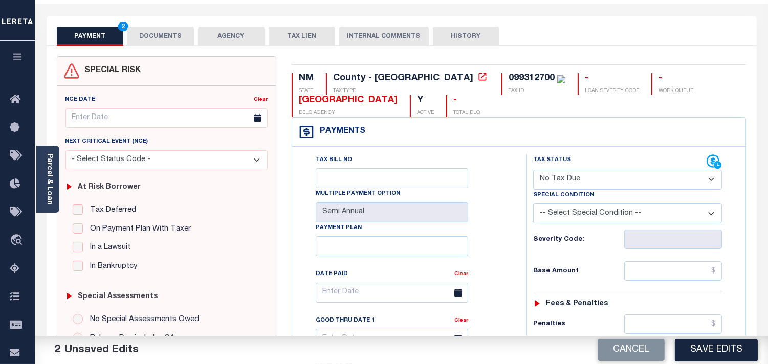
scroll to position [57, 0]
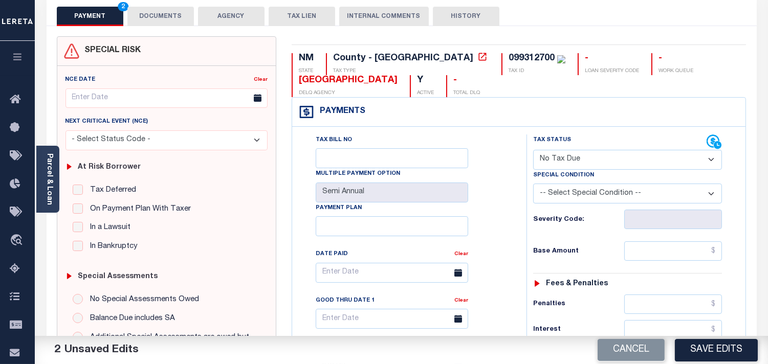
click at [584, 193] on select "-- Select Special Condition -- 3RD PARTY TAX LIEN AGENCY TAX LIEN (A.K.A Inside…" at bounding box center [627, 194] width 189 height 20
select select "7"
click at [584, 193] on select "-- Select Special Condition -- 3RD PARTY TAX LIEN AGENCY TAX LIEN (A.K.A Inside…" at bounding box center [627, 194] width 189 height 20
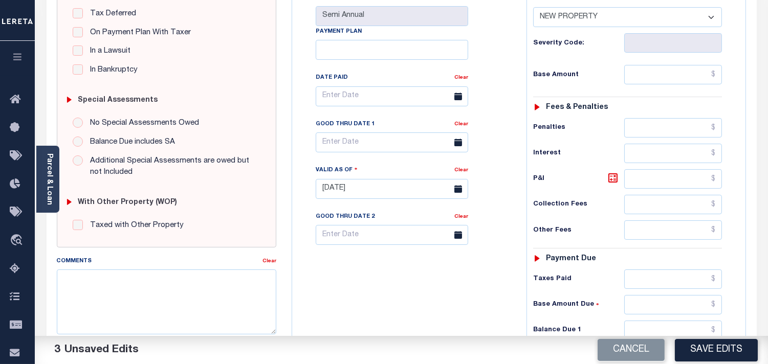
scroll to position [341, 0]
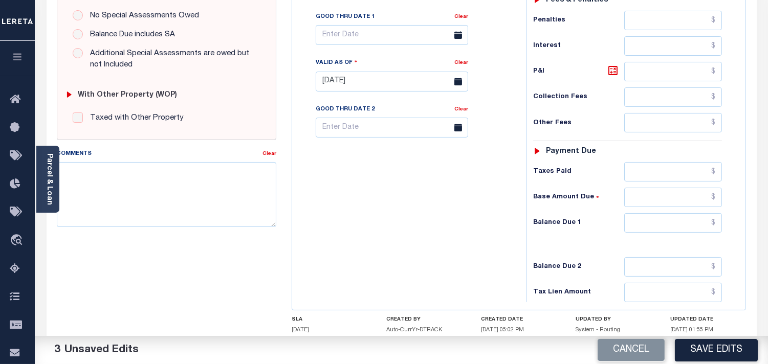
click at [244, 229] on div "Comments Clear" at bounding box center [166, 191] width 235 height 87
click at [249, 206] on textarea "Comments" at bounding box center [166, 194] width 219 height 64
paste textarea "Refer 2024 2/2 line for Document."
type textarea "Refer 2024 2/2 line for Document."
click at [693, 226] on input "text" at bounding box center [673, 222] width 98 height 19
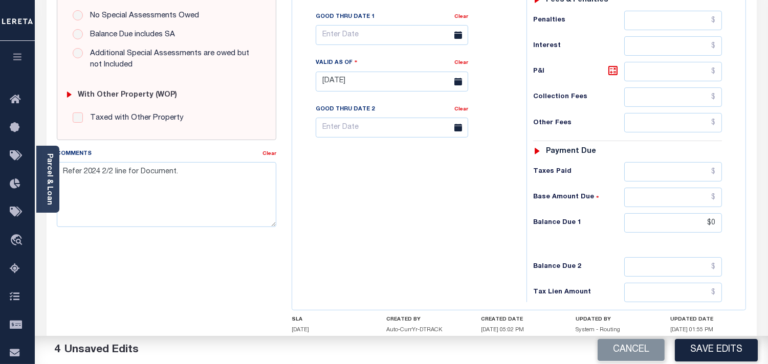
type input "$0.00"
click at [440, 236] on div "Tax Bill No Multiple Payment Option Semi Annual Payment Plan Clear" at bounding box center [407, 77] width 224 height 452
click at [723, 343] on button "Save Edits" at bounding box center [716, 350] width 83 height 22
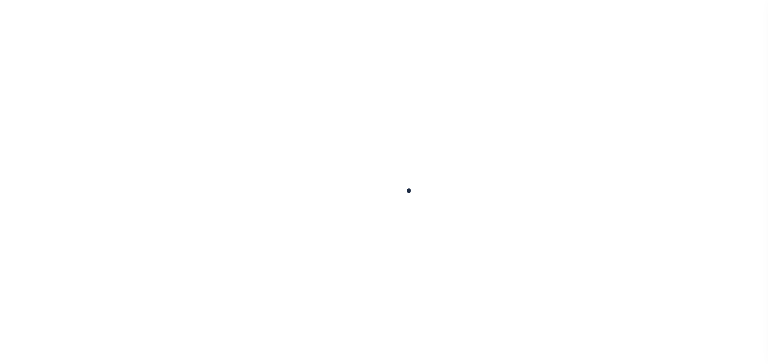
checkbox input "false"
type input "Semi Annual"
type input "[DATE]"
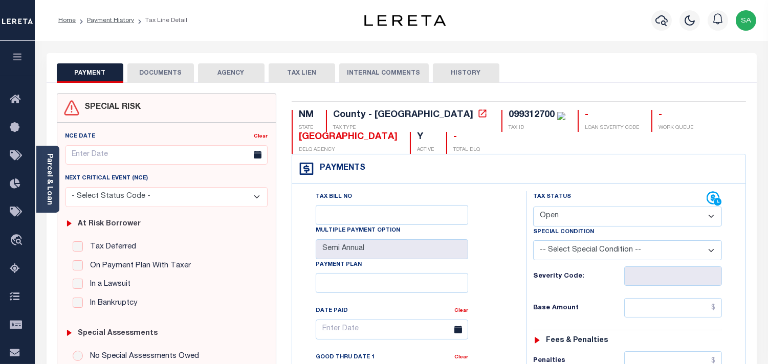
click at [563, 208] on select "- Select Status Code - Open Due/Unpaid Paid Incomplete No Tax Due Internal Refu…" at bounding box center [627, 217] width 189 height 20
select select "NTX"
type input "[DATE]"
click at [562, 208] on select "- Select Status Code - Open Due/Unpaid Paid Incomplete No Tax Due Internal Refu…" at bounding box center [627, 217] width 189 height 20
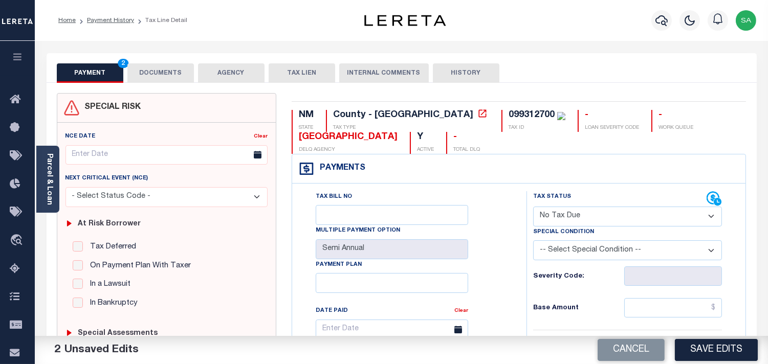
click at [560, 248] on select "-- Select Special Condition -- 3RD PARTY TAX LIEN AGENCY TAX LIEN (A.K.A Inside…" at bounding box center [627, 250] width 189 height 20
select select "7"
click at [560, 248] on select "-- Select Special Condition -- 3RD PARTY TAX LIEN AGENCY TAX LIEN (A.K.A Inside…" at bounding box center [627, 250] width 189 height 20
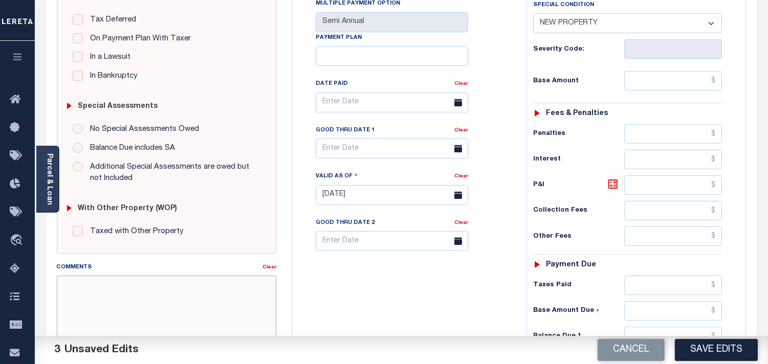
click at [154, 279] on textarea "Comments" at bounding box center [166, 308] width 219 height 64
paste textarea "Refer 2024 2/2 line for Document."
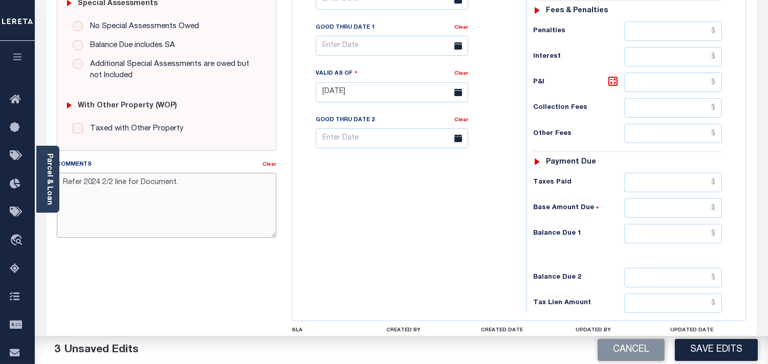
scroll to position [412, 0]
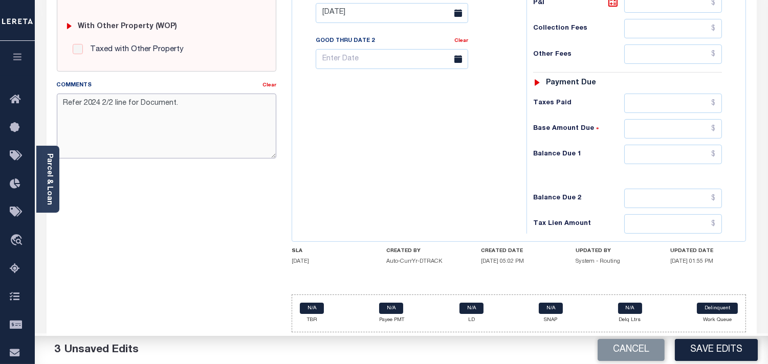
type textarea "Refer 2024 2/2 line for Document."
drag, startPoint x: 691, startPoint y: 158, endPoint x: 640, endPoint y: 158, distance: 50.6
click at [691, 158] on input "text" at bounding box center [673, 154] width 98 height 19
type input "$0.00"
click at [477, 171] on div "Tax Bill No Multiple Payment Option Semi Annual Payment Plan Clear" at bounding box center [407, 8] width 224 height 452
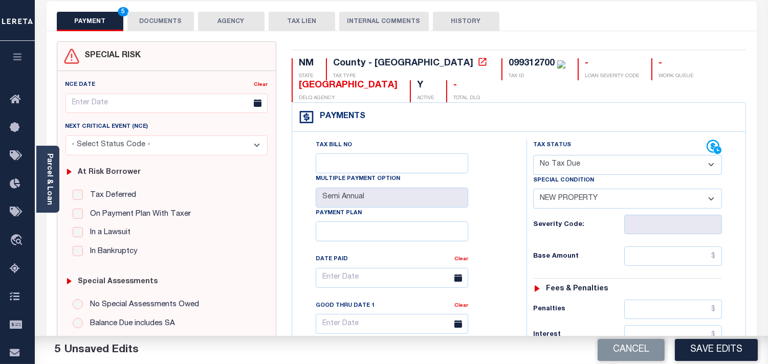
scroll to position [0, 0]
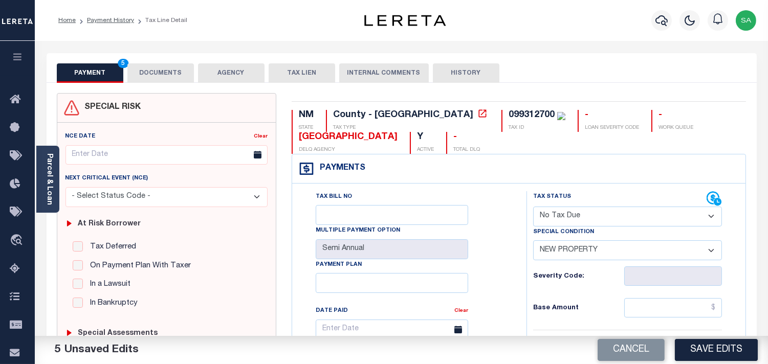
click at [696, 351] on button "Save Edits" at bounding box center [716, 350] width 83 height 22
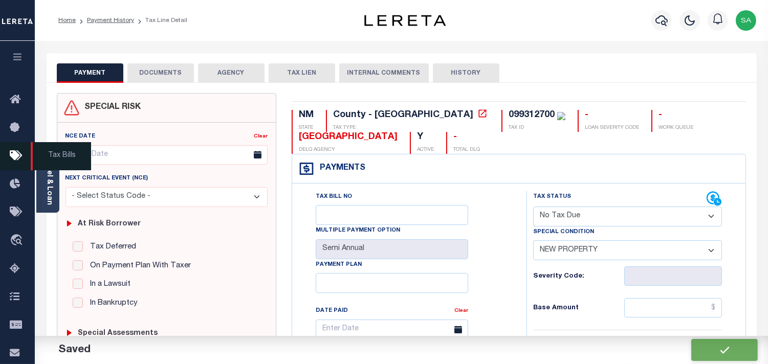
checkbox input "false"
type input "$0"
